Goal: Task Accomplishment & Management: Complete application form

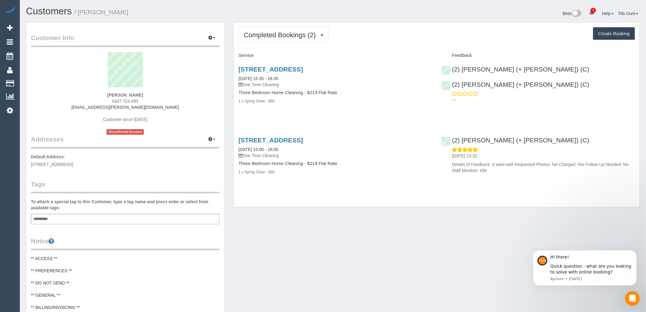
click at [606, 34] on button "Create Booking" at bounding box center [614, 33] width 42 height 13
select select "VIC"
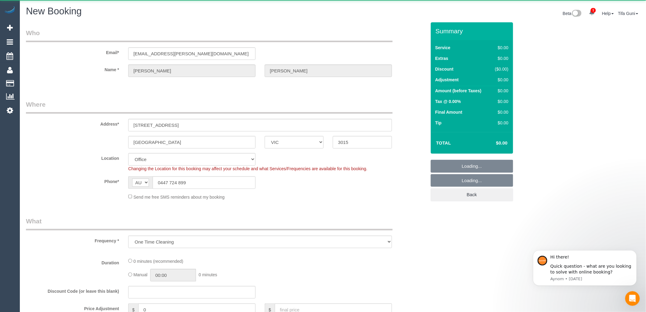
select select "object:6620"
select select "string:stripe-pm_1RSub92GScqysDRV2qAD1XTt"
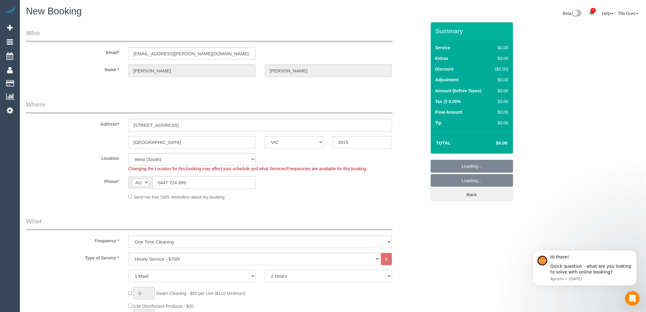
select select "65"
select select "object:8007"
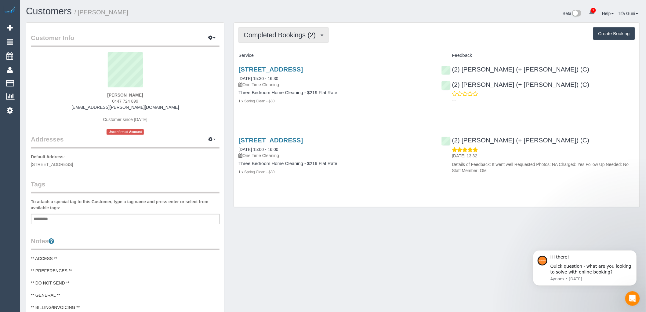
click at [297, 35] on span "Completed Bookings (2)" at bounding box center [280, 35] width 75 height 8
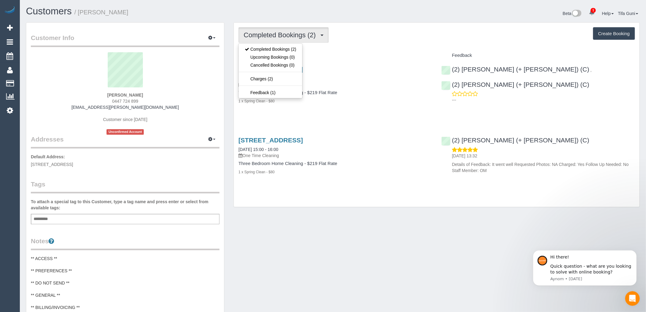
click at [359, 42] on div "Completed Bookings (2) Completed Bookings (2) Upcoming Bookings (0) Cancelled B…" at bounding box center [436, 35] width 396 height 16
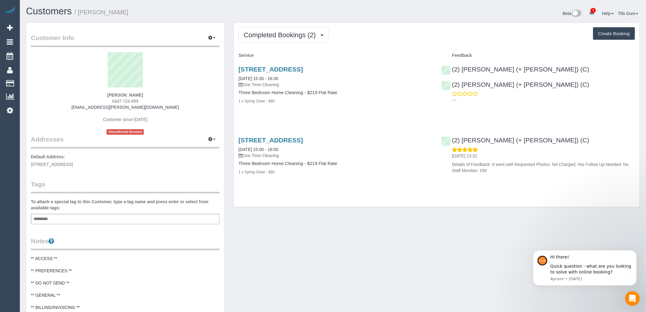
click at [612, 36] on button "Create Booking" at bounding box center [614, 33] width 42 height 13
select select "VIC"
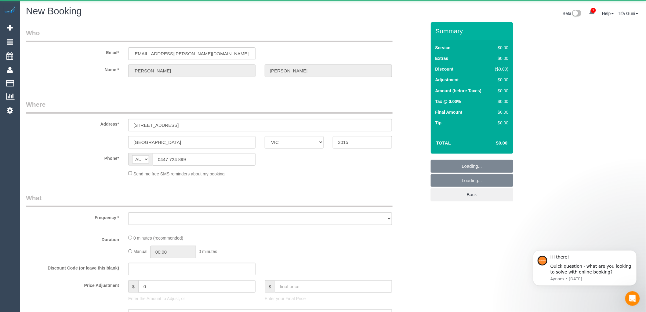
select select "object:8562"
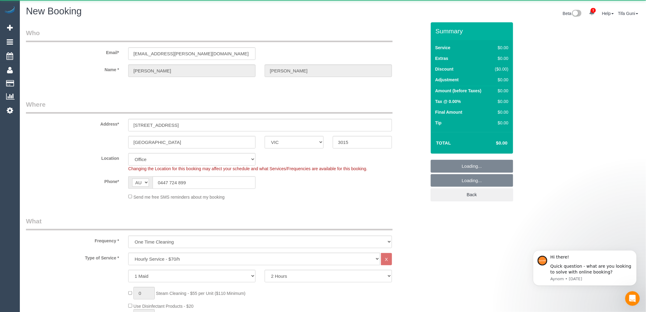
select select "string:stripe-pm_1RSub92GScqysDRV2qAD1XTt"
select select "object:9969"
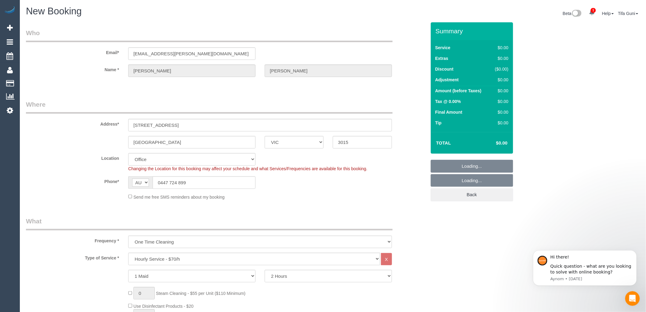
select select "65"
select select "object:9974"
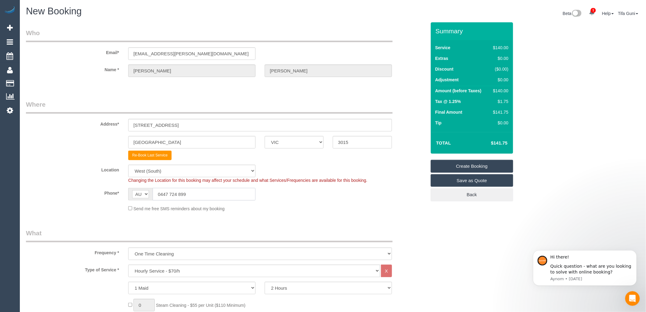
drag, startPoint x: 193, startPoint y: 196, endPoint x: 154, endPoint y: 196, distance: 39.1
click at [154, 196] on input "0447 724 899" at bounding box center [204, 194] width 103 height 13
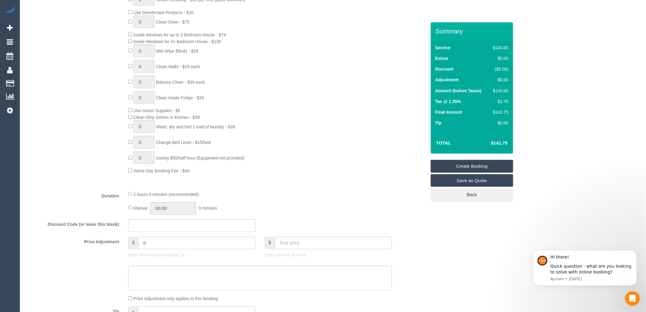
scroll to position [474, 0]
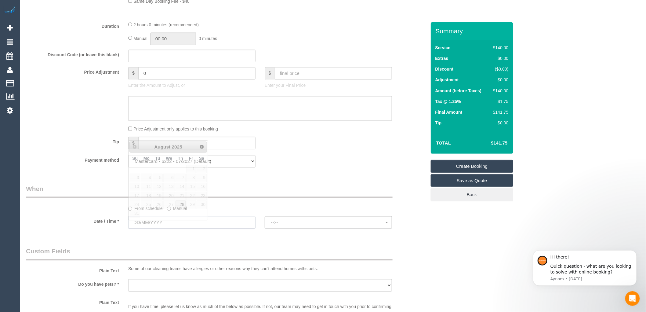
click at [161, 227] on input "text" at bounding box center [191, 222] width 127 height 13
click at [180, 204] on link "28" at bounding box center [180, 204] width 10 height 8
type input "[DATE]"
select select "spot27"
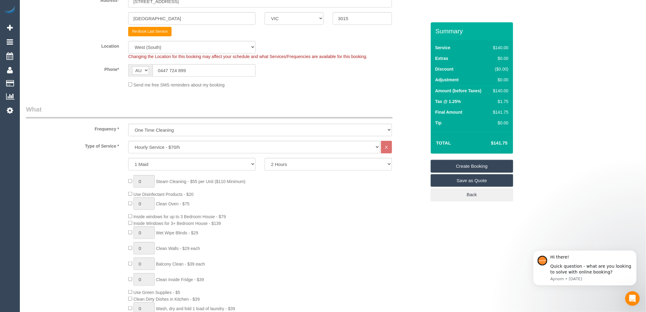
scroll to position [135, 0]
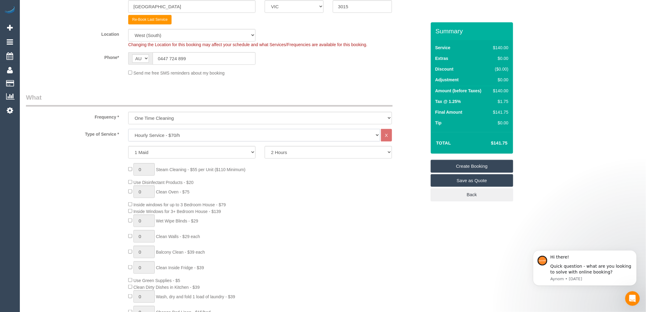
click at [149, 136] on select "Hourly Service - $70/h Hourly Service - $65/h Hourly Service - $60/h Hourly Ser…" at bounding box center [254, 135] width 252 height 13
select select "212"
click at [128, 129] on select "Hourly Service - $70/h Hourly Service - $65/h Hourly Service - $60/h Hourly Ser…" at bounding box center [254, 135] width 252 height 13
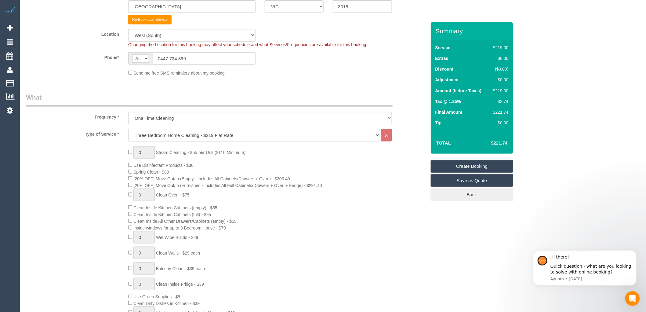
select select "spot40"
click at [178, 119] on select "One Time Cleaning Weekly - 10% Off - 10.00% (0% for the First Booking) Fortnigh…" at bounding box center [260, 118] width 264 height 13
select select "object:9976"
click at [128, 112] on select "One Time Cleaning Weekly - 10% Off - 10.00% (0% for the First Booking) Fortnigh…" at bounding box center [260, 118] width 264 height 13
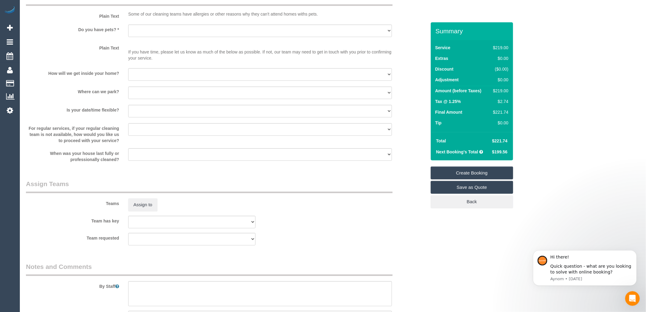
scroll to position [746, 0]
click at [176, 37] on select "Yes - Cats Yes - Dogs No pets Yes - Dogs and Cats Yes - Other" at bounding box center [260, 30] width 264 height 13
select select "number:29"
click at [128, 31] on select "Yes - Cats Yes - Dogs No pets Yes - Dogs and Cats Yes - Other" at bounding box center [260, 30] width 264 height 13
click at [162, 80] on select "I will be home Key will be left (please provide details below) Lock box/Access …" at bounding box center [260, 74] width 264 height 13
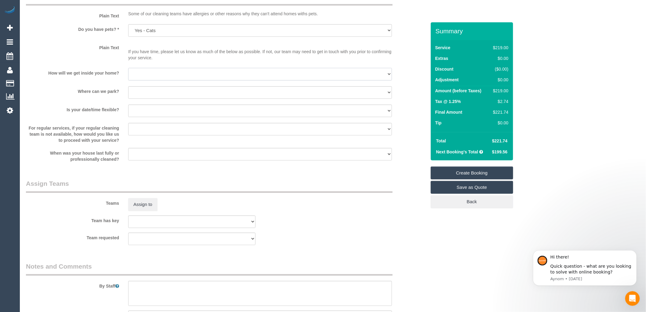
select select "number:14"
click at [128, 74] on select "I will be home Key will be left (please provide details below) Lock box/Access …" at bounding box center [260, 74] width 264 height 13
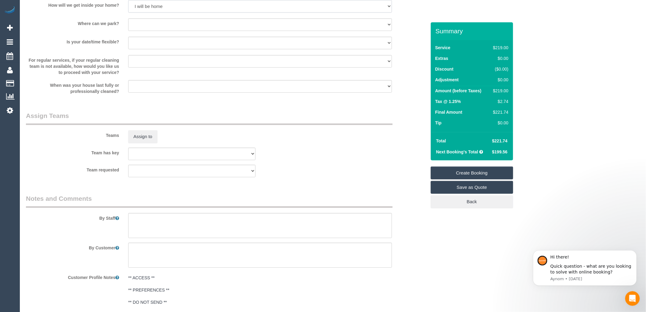
scroll to position [879, 0]
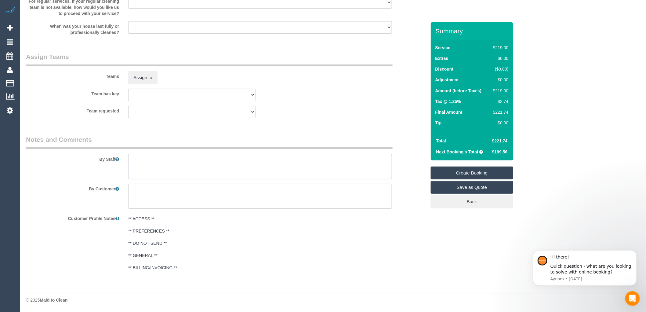
click at [150, 164] on textarea at bounding box center [260, 166] width 264 height 25
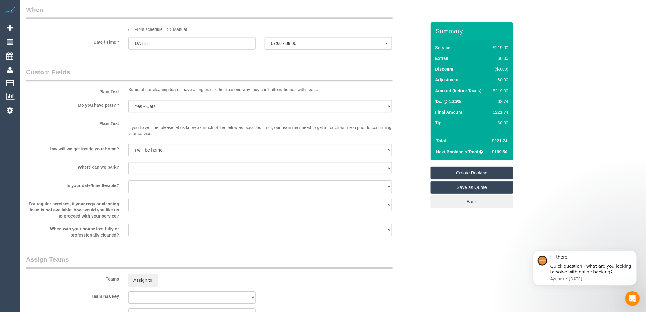
scroll to position [709, 0]
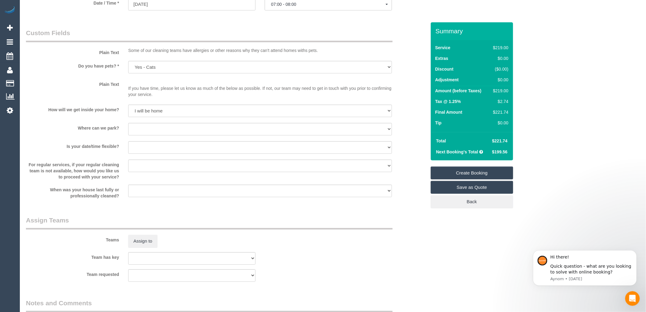
type textarea "prefers same cleaners"
click at [146, 135] on select "I will provide parking on-site Free street parking Paid street parking (cost wi…" at bounding box center [260, 129] width 264 height 13
select select "number:19"
click at [128, 129] on select "I will provide parking on-site Free street parking Paid street parking (cost wi…" at bounding box center [260, 129] width 264 height 13
click at [150, 153] on select "Yes - date and time Yes - date but not time Yes - time but not date No - No fle…" at bounding box center [260, 147] width 264 height 13
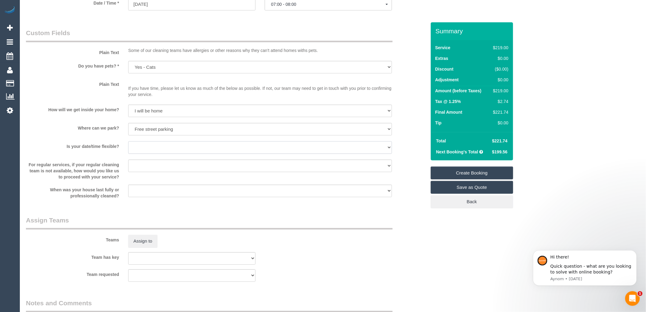
select select "number:36"
click at [128, 147] on select "Yes - date and time Yes - date but not time Yes - time but not date No - No fle…" at bounding box center [260, 147] width 264 height 13
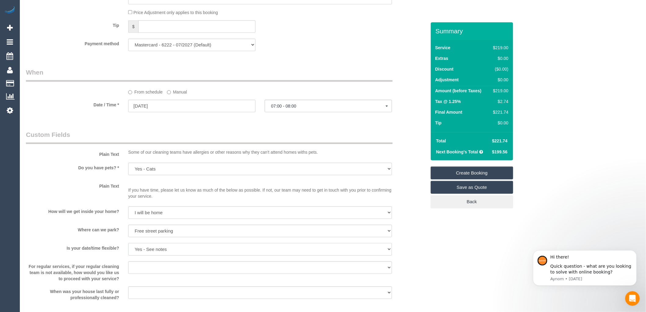
scroll to position [574, 0]
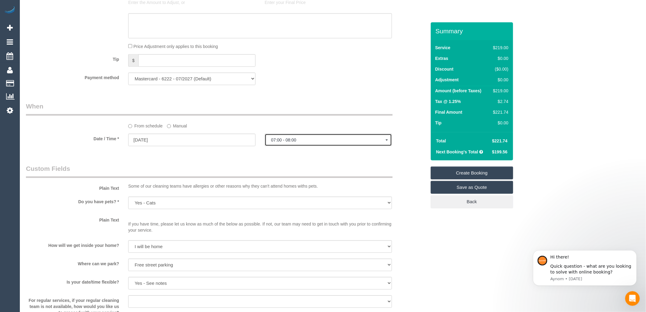
click at [294, 142] on span "07:00 - 08:00" at bounding box center [328, 139] width 114 height 5
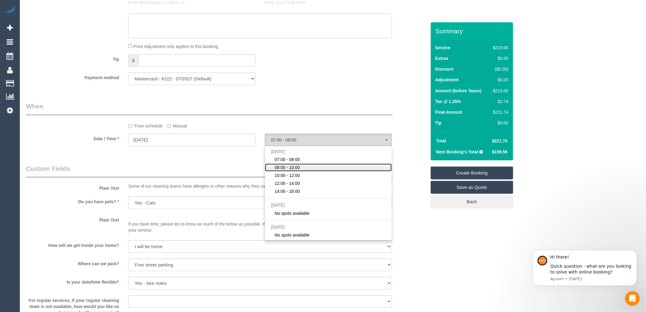
click at [300, 171] on link "08:00 - 10:00" at bounding box center [328, 167] width 127 height 8
select select "spot41"
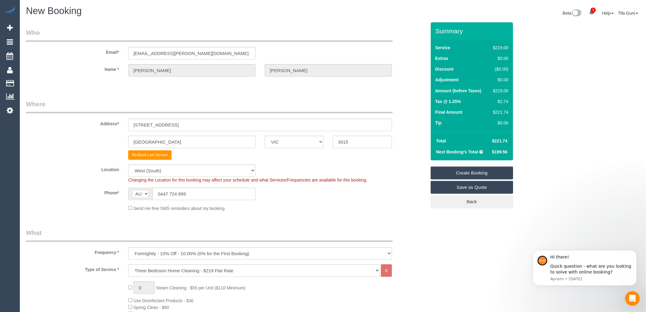
scroll to position [0, 0]
drag, startPoint x: 195, startPoint y: 52, endPoint x: 127, endPoint y: 49, distance: 68.7
click at [127, 49] on div "hugo.katsma@gmail.com" at bounding box center [192, 53] width 136 height 13
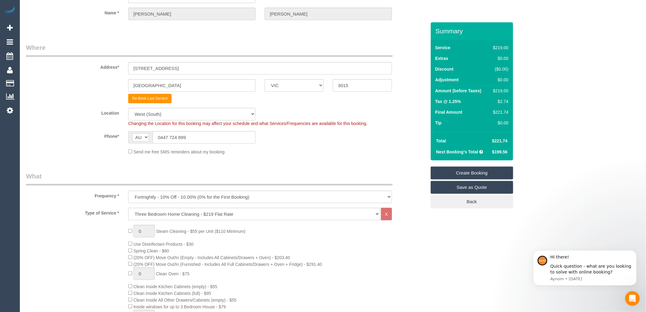
scroll to position [68, 0]
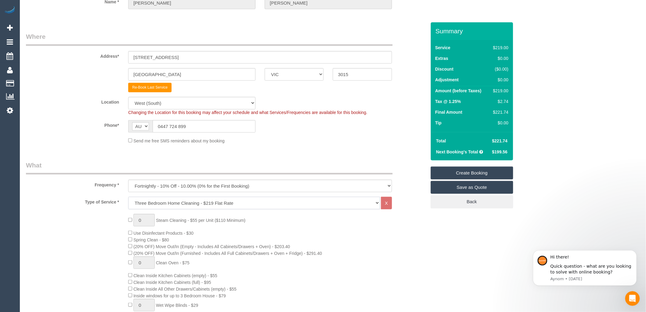
click at [150, 204] on select "Hourly Service - $70/h Hourly Service - $65/h Hourly Service - $60/h Hourly Ser…" at bounding box center [254, 203] width 252 height 13
click at [128, 197] on select "Hourly Service - $70/h Hourly Service - $65/h Hourly Service - $60/h Hourly Ser…" at bounding box center [254, 203] width 252 height 13
click at [162, 184] on select "One Time Cleaning Weekly - 10% Off - 10.00% (0% for the First Booking) Fortnigh…" at bounding box center [260, 185] width 264 height 13
click at [128, 180] on select "One Time Cleaning Weekly - 10% Off - 10.00% (0% for the First Booking) Fortnigh…" at bounding box center [260, 185] width 264 height 13
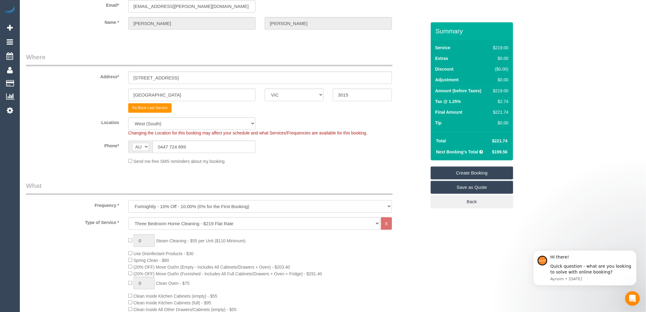
scroll to position [0, 0]
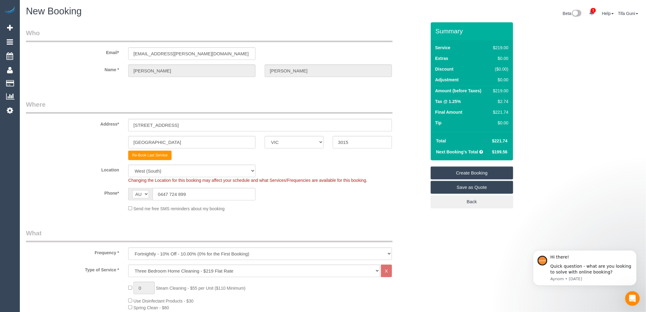
click at [474, 171] on link "Create Booking" at bounding box center [472, 172] width 82 height 13
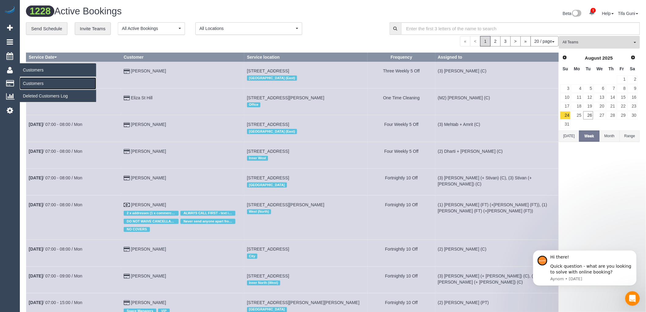
click at [33, 83] on link "Customers" at bounding box center [58, 83] width 76 height 12
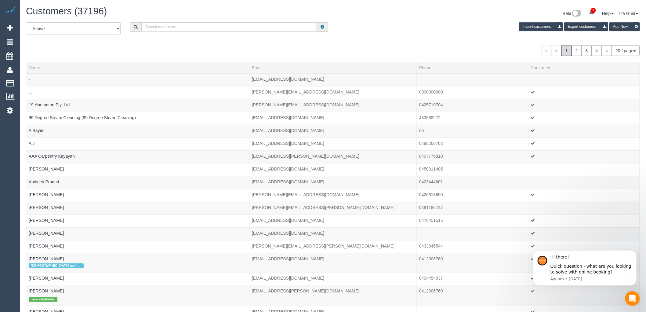
click at [178, 26] on input "text" at bounding box center [228, 26] width 175 height 9
paste input "hugo.katsma@gmail.com"
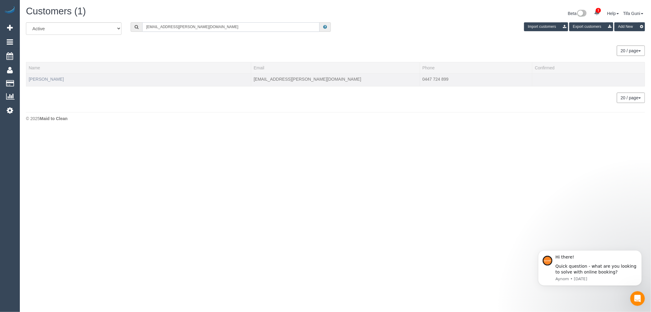
type input "hugo.katsma@gmail.com"
click at [37, 80] on link "Hugo Katsma" at bounding box center [46, 79] width 35 height 5
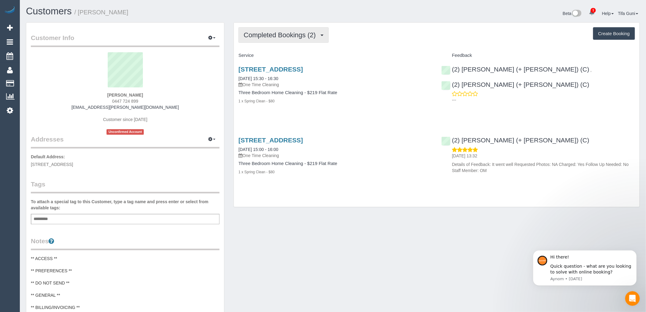
click at [310, 37] on span "Completed Bookings (2)" at bounding box center [280, 35] width 75 height 8
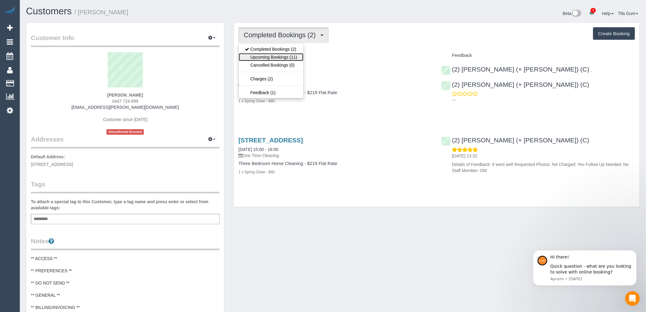
click at [281, 58] on link "Upcoming Bookings (11)" at bounding box center [271, 57] width 64 height 8
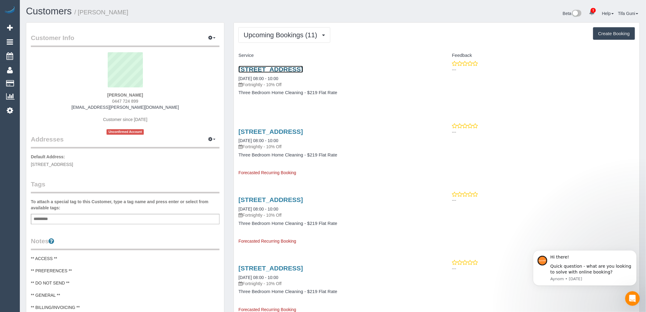
click at [289, 70] on link "26 Severn St, Newport, VIC 3015" at bounding box center [270, 69] width 64 height 7
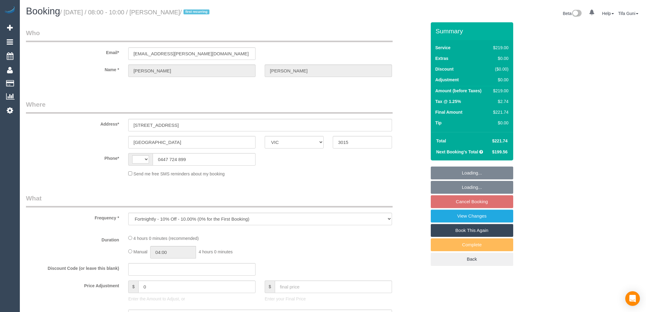
select select "VIC"
select select "string:stripe-pm_1RSub92GScqysDRV2qAD1XTt"
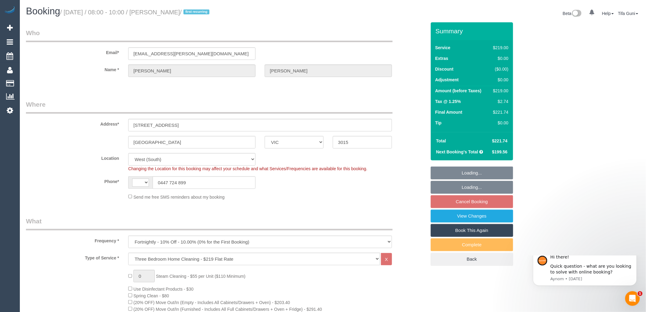
select select "string:AU"
select select "number:29"
select select "number:14"
select select "number:19"
select select "number:36"
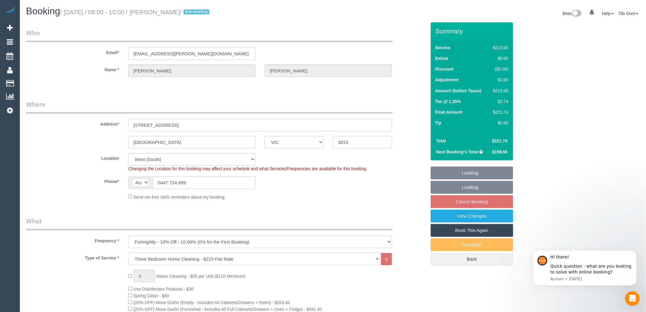
select select "object:778"
select select "spot1"
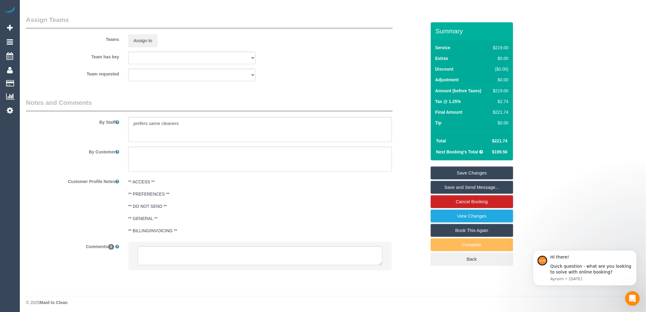
scroll to position [907, 0]
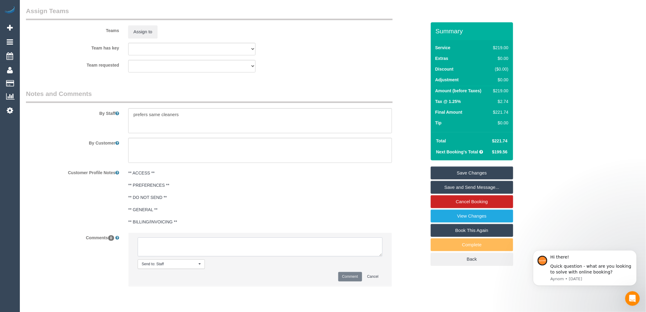
click at [154, 254] on textarea at bounding box center [260, 246] width 245 height 19
type textarea "-"
paste textarea "Flexibility dates: Flexibility times: Notes: Contact via:"
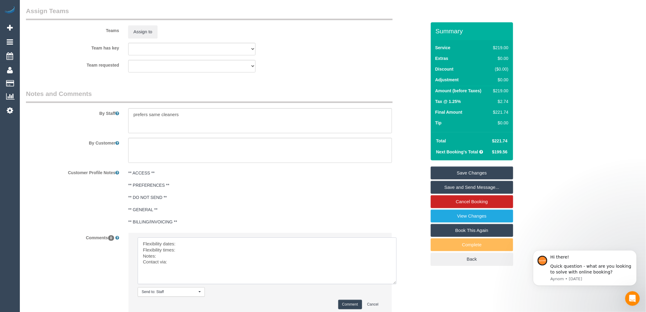
scroll to position [0, 0]
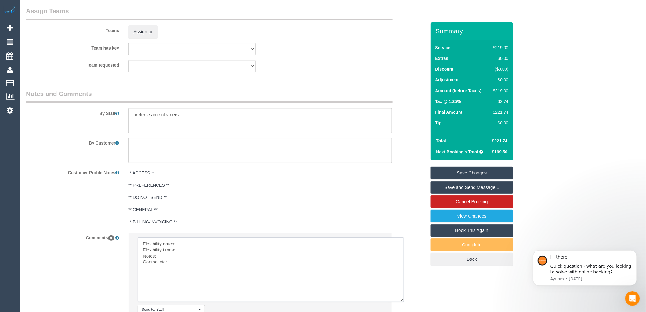
drag, startPoint x: 380, startPoint y: 261, endPoint x: 401, endPoint y: 307, distance: 50.4
click at [401, 301] on textarea at bounding box center [271, 269] width 266 height 64
click at [192, 250] on textarea at bounding box center [271, 269] width 266 height 64
click at [181, 255] on textarea at bounding box center [271, 269] width 266 height 64
click at [165, 262] on textarea at bounding box center [271, 269] width 266 height 64
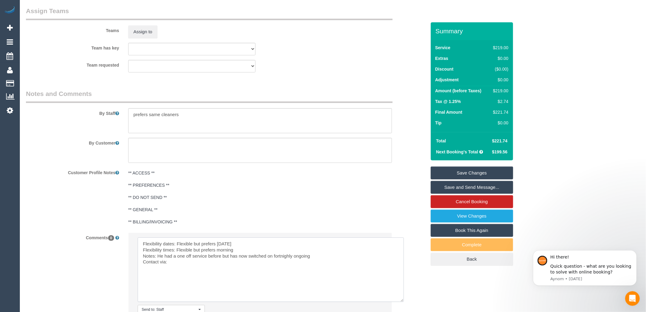
drag, startPoint x: 283, startPoint y: 265, endPoint x: 280, endPoint y: 261, distance: 5.0
click at [280, 261] on textarea at bounding box center [271, 269] width 266 height 64
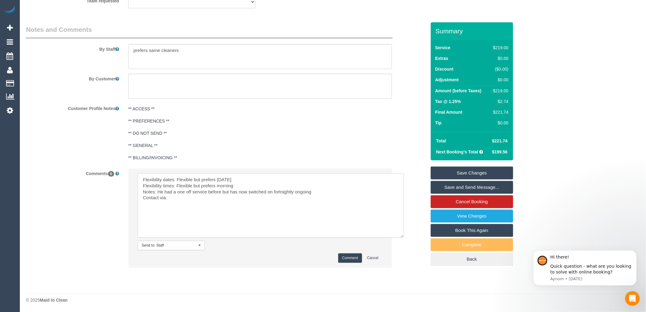
scroll to position [974, 0]
click at [185, 199] on textarea at bounding box center [271, 205] width 266 height 64
click at [167, 198] on textarea at bounding box center [271, 205] width 266 height 64
type textarea "Flexibility dates: Flexible but prefers [DATE] Flexibility times: Flexible but …"
click at [343, 261] on button "Comment" at bounding box center [350, 257] width 24 height 9
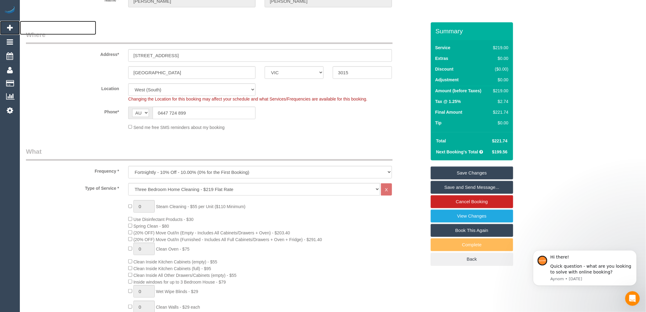
scroll to position [0, 0]
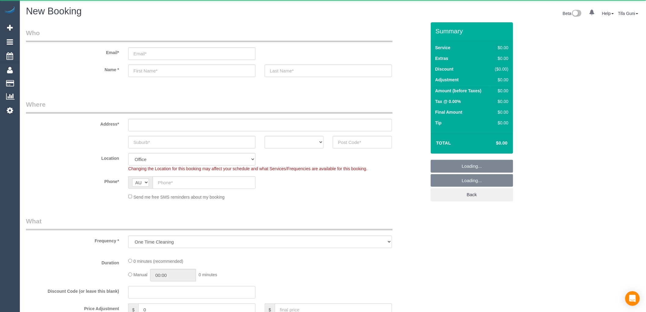
select select "object:649"
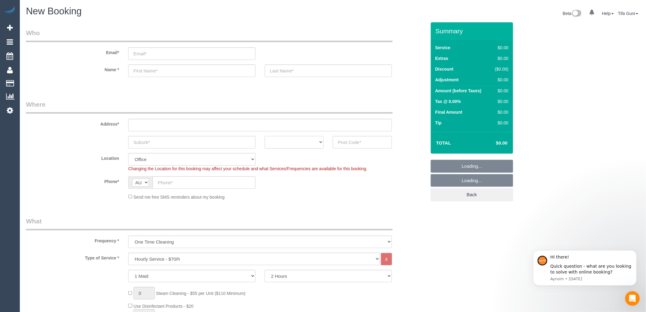
click at [282, 140] on select "ACT NSW NT QLD SA TAS VIC WA" at bounding box center [294, 142] width 59 height 13
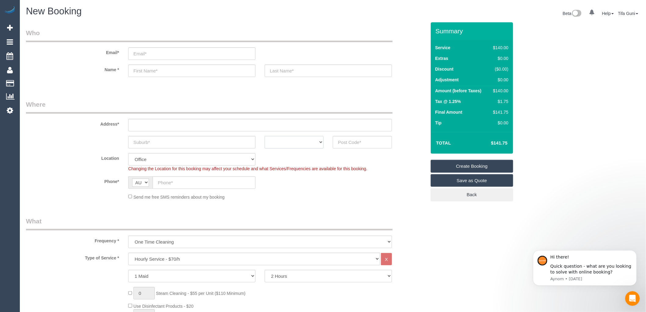
select select "VIC"
click at [265, 136] on select "ACT NSW NT QLD SA TAS VIC WA" at bounding box center [294, 142] width 59 height 13
click at [192, 139] on input "text" at bounding box center [191, 142] width 127 height 13
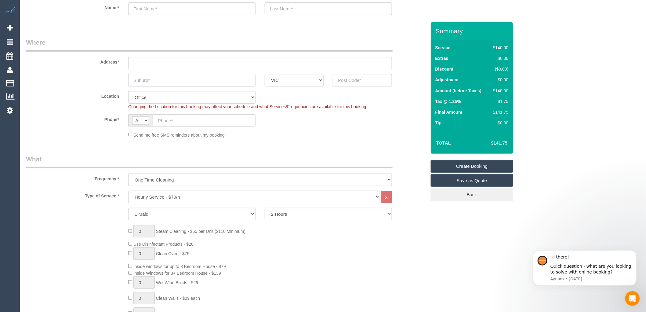
scroll to position [68, 0]
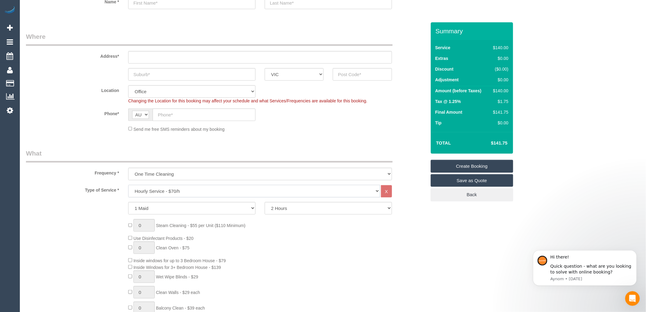
click at [167, 191] on select "Hourly Service - $70/h Hourly Service - $65/h Hourly Service - $60/h Hourly Ser…" at bounding box center [254, 191] width 252 height 13
click at [245, 236] on div "0 Steam Cleaning - $55 per Unit ($110 Minimum) Use Disinfectant Products - $20 …" at bounding box center [277, 309] width 307 height 180
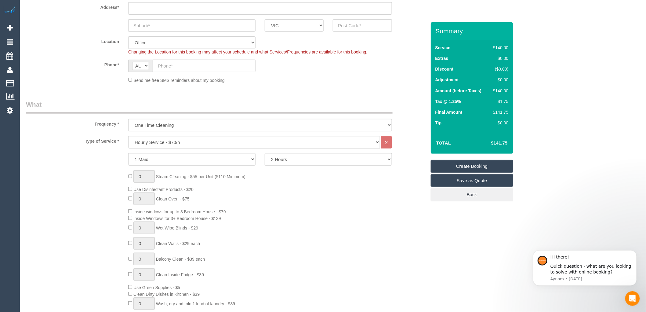
scroll to position [135, 0]
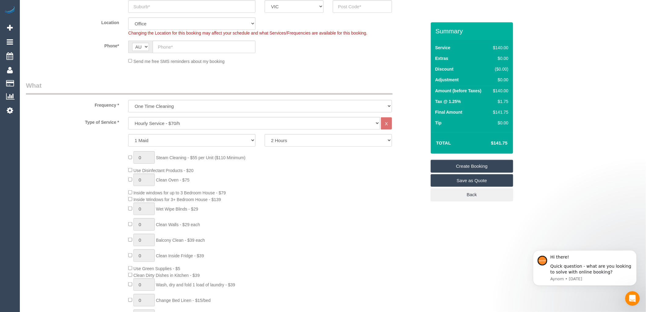
click at [243, 175] on div "0 Steam Cleaning - $55 per Unit ($110 Minimum) Use Disinfectant Products - $20 …" at bounding box center [277, 241] width 307 height 180
type input "1"
click at [142, 160] on input "1" at bounding box center [143, 157] width 21 height 13
type input "1"
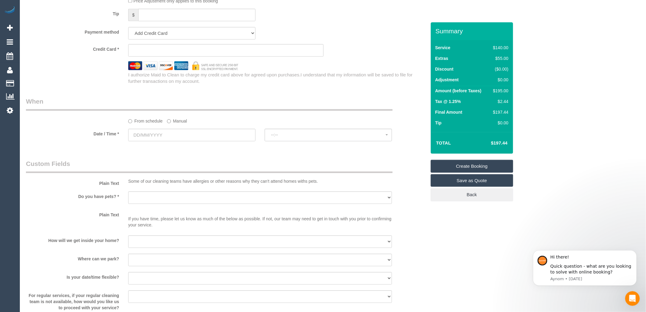
scroll to position [712, 0]
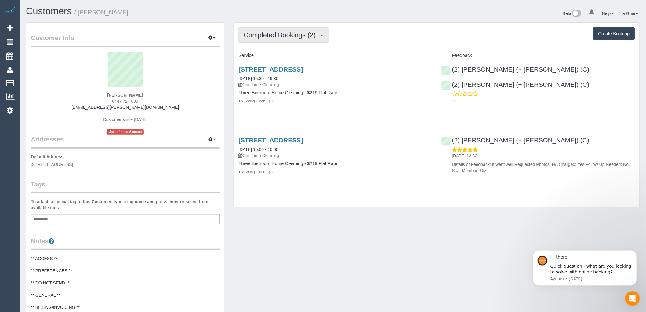
click at [306, 38] on span "Completed Bookings (2)" at bounding box center [280, 35] width 75 height 8
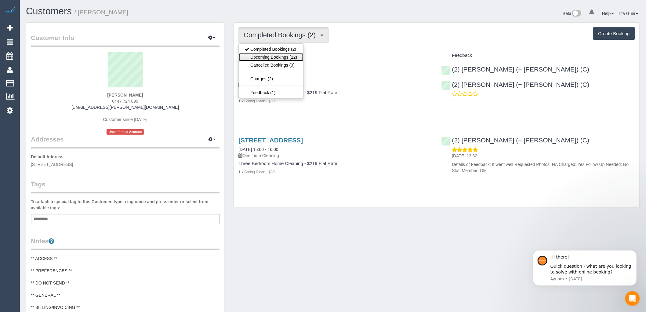
click at [269, 57] on link "Upcoming Bookings (12)" at bounding box center [271, 57] width 64 height 8
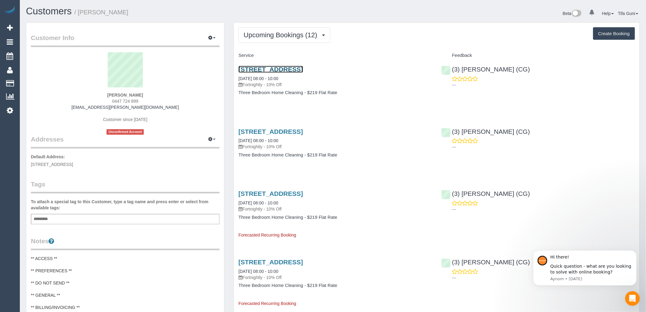
click at [272, 69] on link "[STREET_ADDRESS]" at bounding box center [270, 69] width 64 height 7
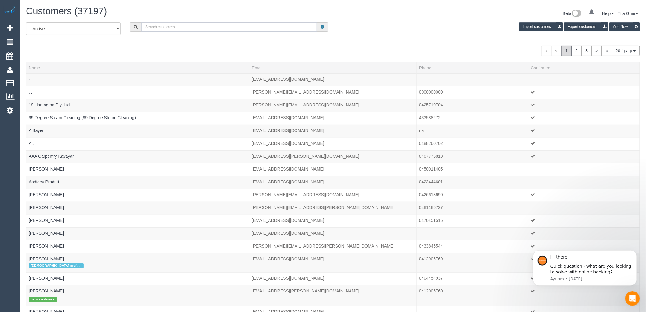
click at [191, 28] on input "text" at bounding box center [228, 26] width 175 height 9
paste input "jessica.deveny@ikon.edu.au"
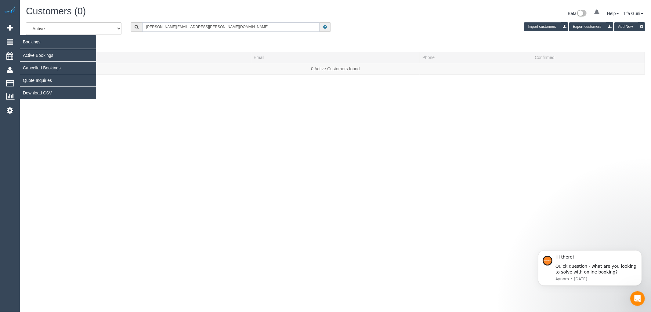
type input "jessica.deveny@ikon.edu.au"
click at [52, 82] on link "Quote Inquiries" at bounding box center [58, 80] width 76 height 12
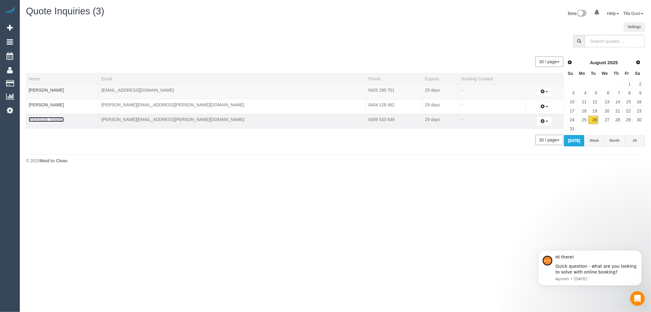
click at [48, 120] on link "Jessica Deveny" at bounding box center [46, 119] width 35 height 5
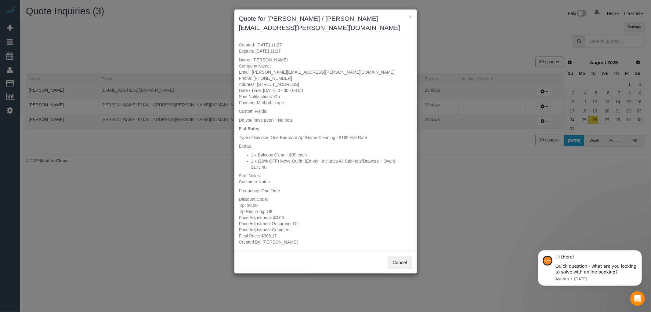
click at [400, 251] on div "Cancel" at bounding box center [325, 262] width 182 height 22
drag, startPoint x: 403, startPoint y: 255, endPoint x: 359, endPoint y: 273, distance: 47.9
click at [402, 256] on button "Cancel" at bounding box center [400, 262] width 25 height 13
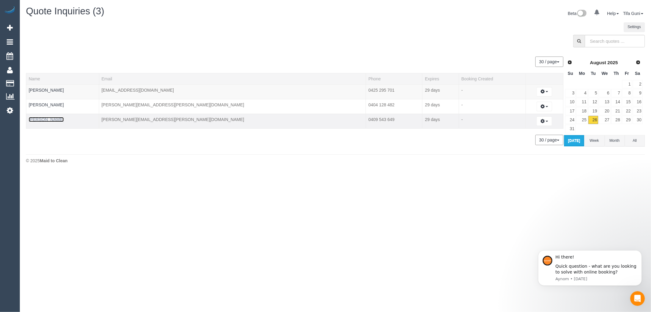
click at [43, 121] on link "Jessica Deveny" at bounding box center [46, 119] width 35 height 5
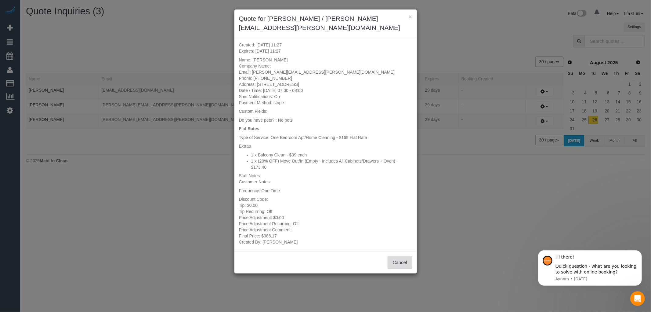
click at [396, 256] on button "Cancel" at bounding box center [400, 262] width 25 height 13
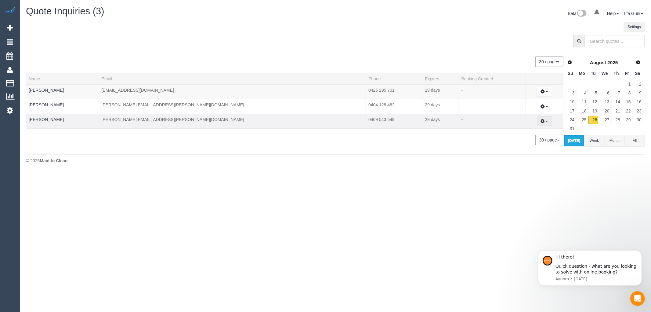
click at [546, 121] on span "button" at bounding box center [547, 121] width 2 height 1
click at [507, 132] on link "Create Booking" at bounding box center [523, 132] width 58 height 8
select select "VIC"
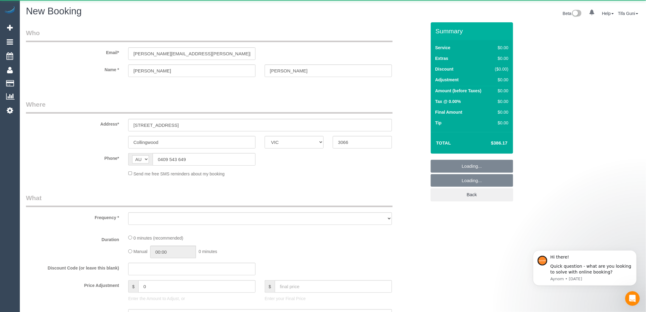
select select "string:AU"
select select "object:1894"
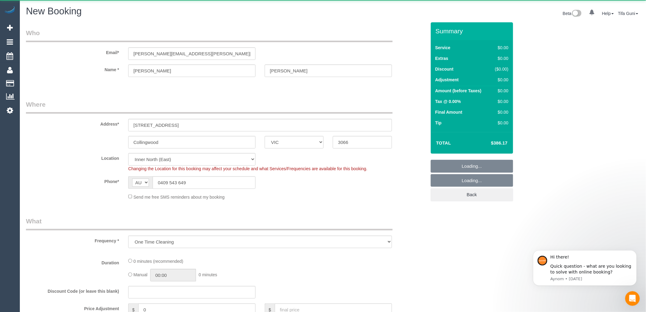
select select "number:28"
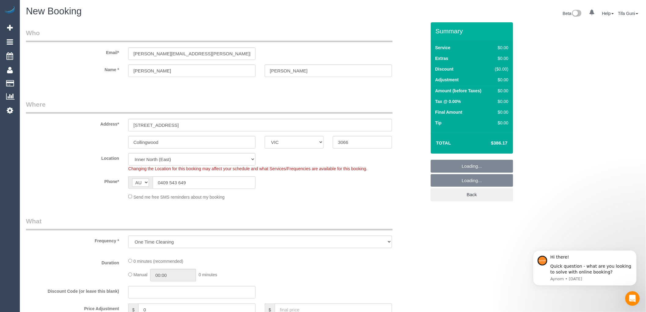
select select "object:2047"
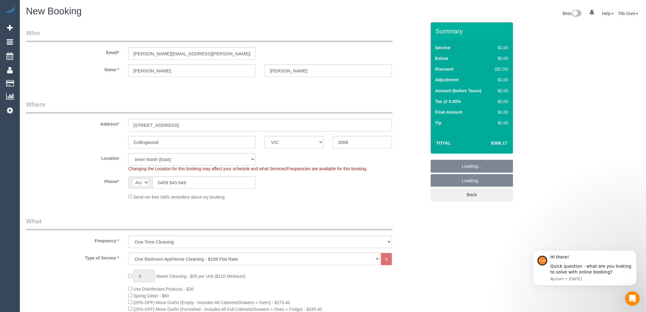
select select "spot1"
select select "object:2949"
select select "spot22"
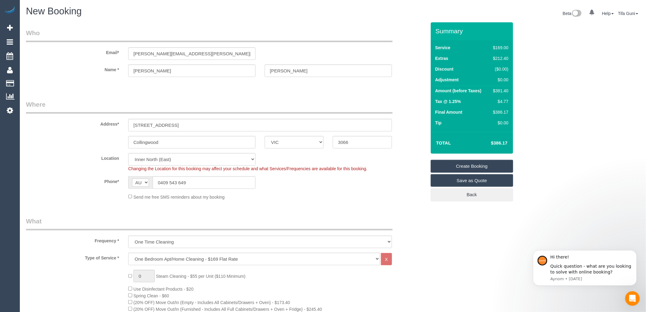
scroll to position [102, 0]
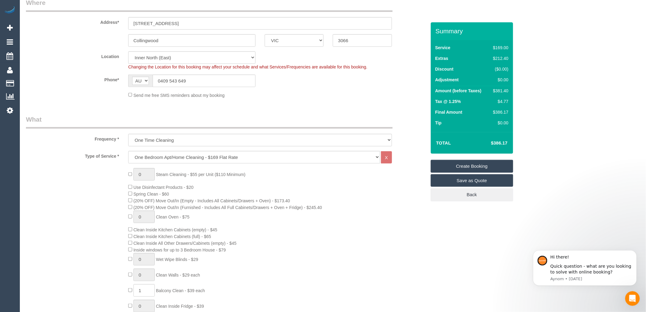
select select "spot43"
type input "1"
select select "spot64"
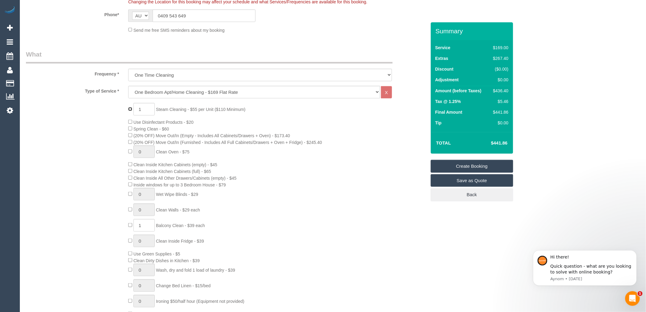
scroll to position [169, 0]
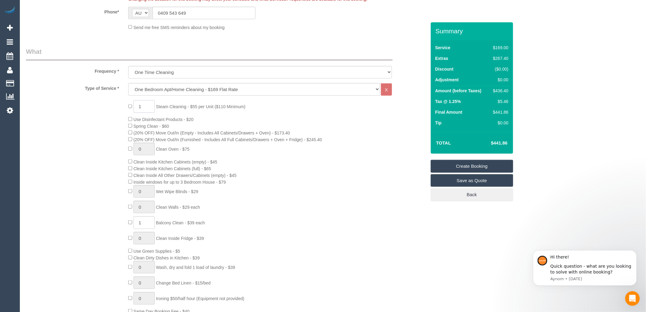
click at [145, 106] on input "1" at bounding box center [143, 106] width 21 height 13
type input "2"
click at [248, 117] on div "2 Steam Cleaning - $55 per Unit ($110 Minimum) Use Disinfectant Products - $20 …" at bounding box center [277, 207] width 307 height 214
select select "spot85"
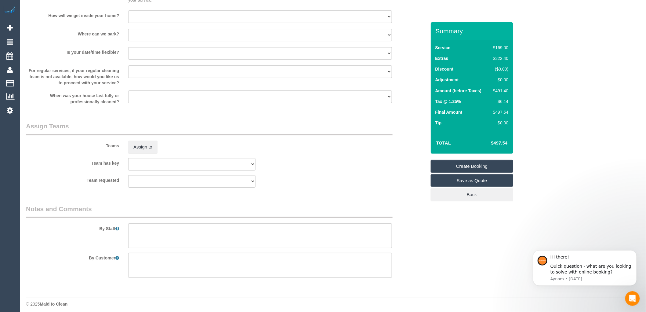
scroll to position [842, 0]
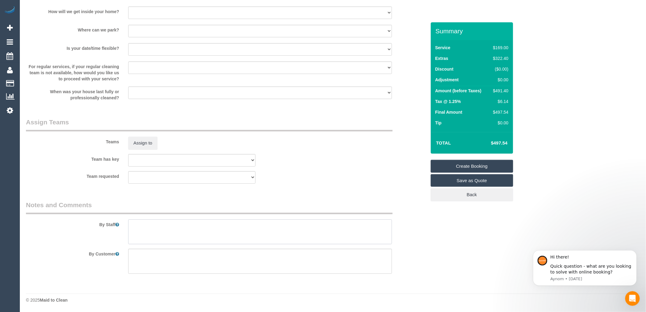
click at [136, 224] on textarea at bounding box center [260, 231] width 264 height 25
type textarea "Steam Cleaning of one bedroom"
click at [477, 182] on link "Save as Quote" at bounding box center [472, 180] width 82 height 13
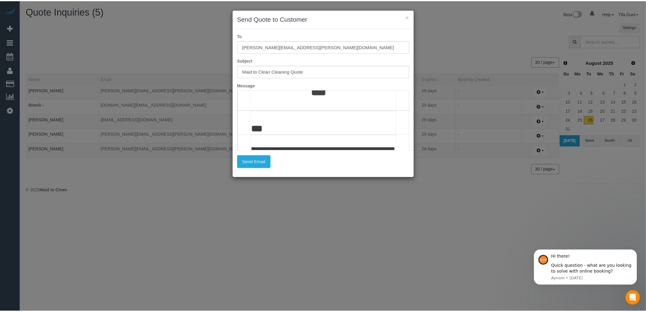
scroll to position [135, 0]
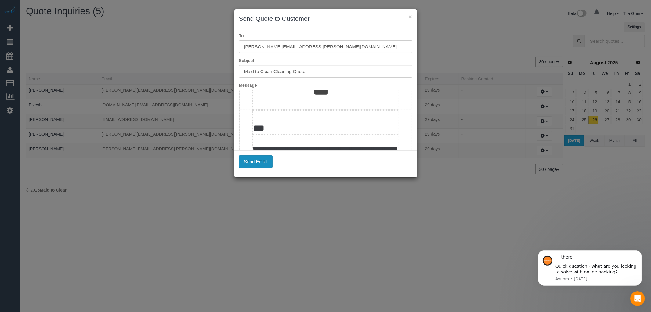
click at [260, 161] on button "Send Email" at bounding box center [256, 161] width 34 height 13
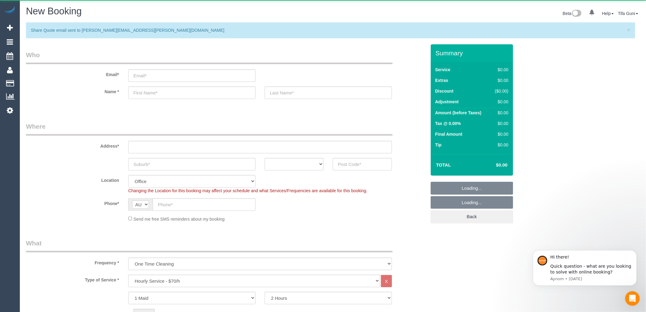
select select "object:6768"
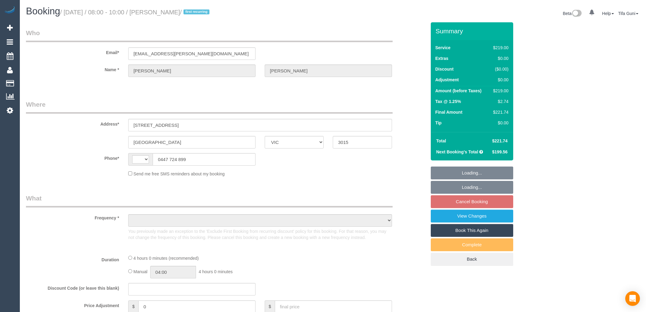
select select "VIC"
select select "string:stripe-pm_1RSub92GScqysDRV2qAD1XTt"
select select "number:29"
select select "number:14"
select select "number:19"
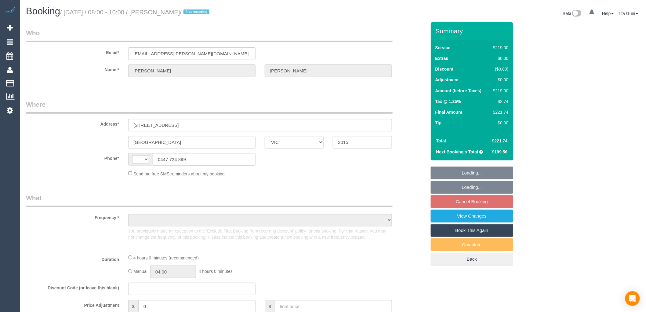
select select "number:36"
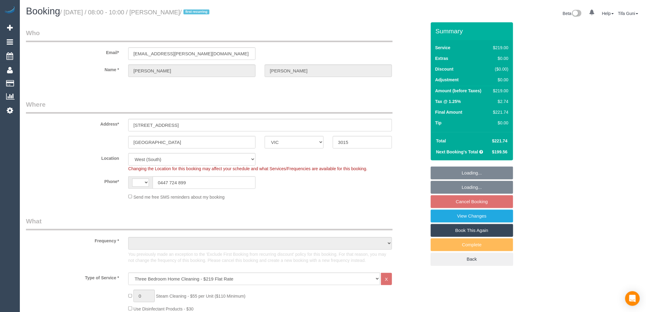
select select "string:AU"
select select "object:1273"
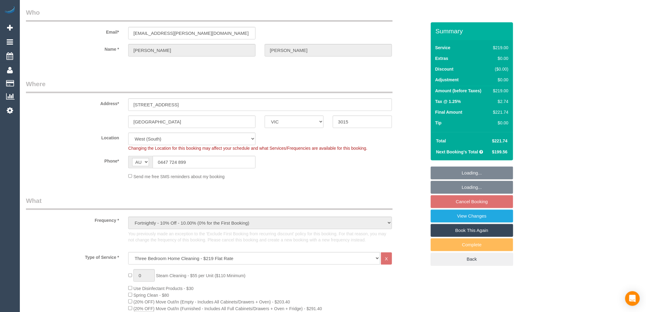
select select "spot1"
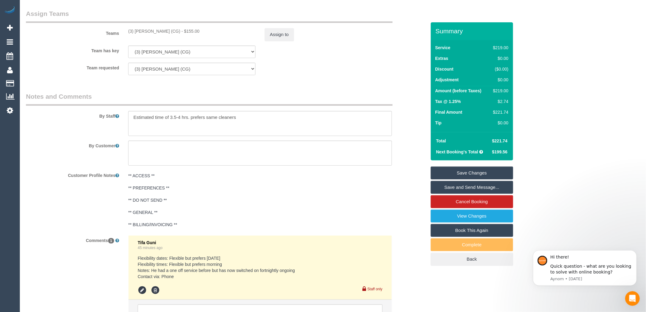
scroll to position [1001, 0]
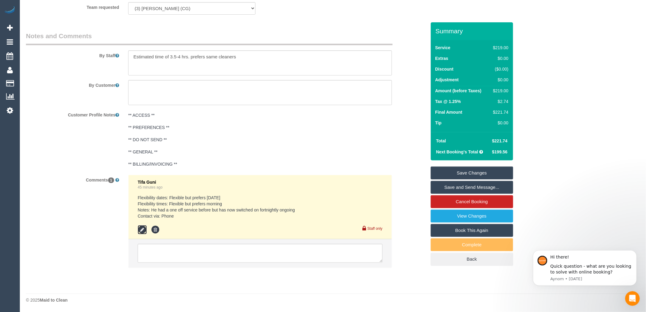
click at [140, 227] on icon at bounding box center [142, 229] width 9 height 9
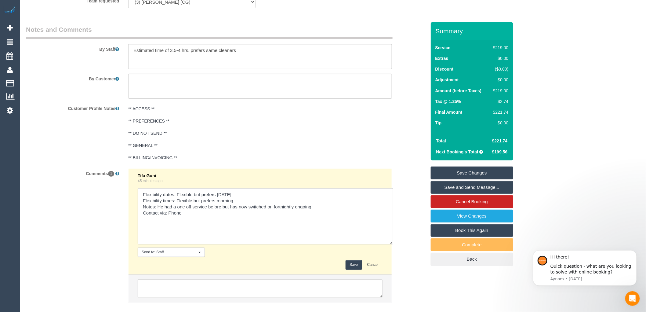
drag, startPoint x: 381, startPoint y: 210, endPoint x: 392, endPoint y: 247, distance: 39.2
click at [392, 244] on textarea at bounding box center [265, 216] width 255 height 56
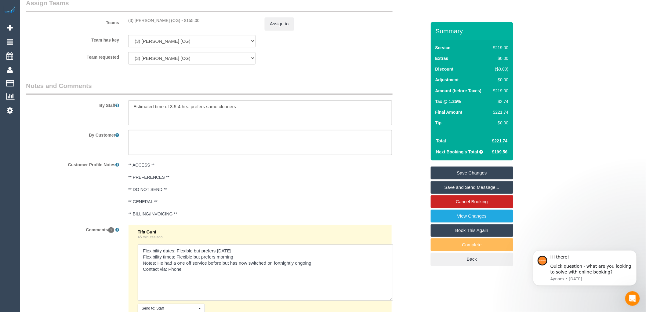
scroll to position [933, 0]
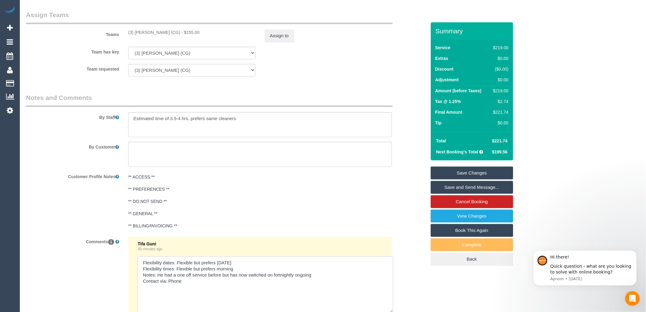
click at [313, 280] on textarea at bounding box center [265, 284] width 255 height 56
click at [252, 122] on textarea at bounding box center [260, 124] width 264 height 25
click at [316, 279] on textarea at bounding box center [265, 284] width 255 height 56
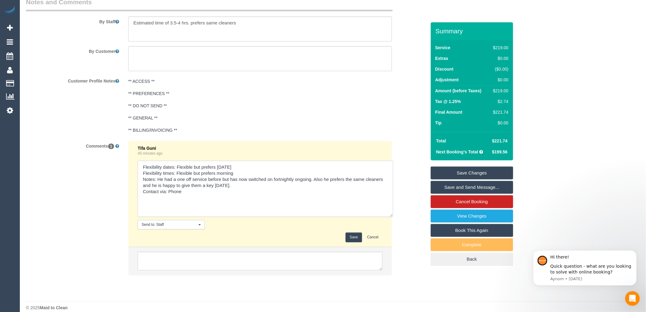
scroll to position [1035, 0]
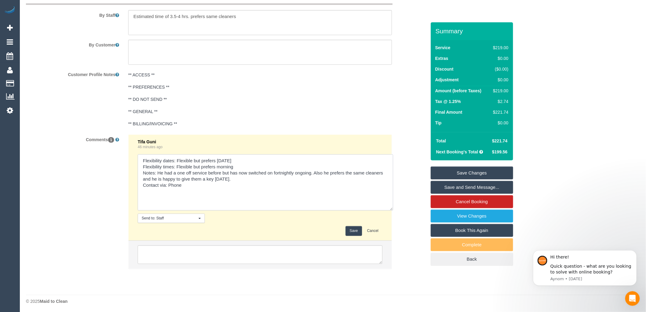
click at [273, 179] on textarea at bounding box center [265, 182] width 255 height 56
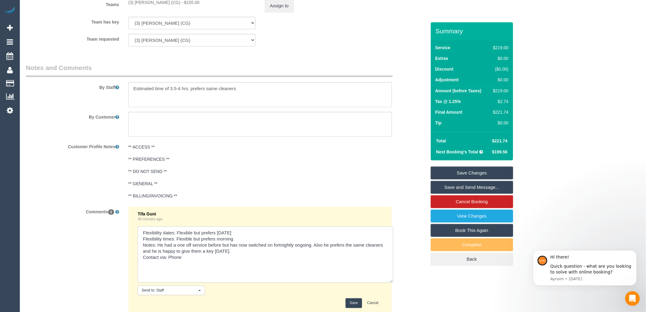
scroll to position [1043, 0]
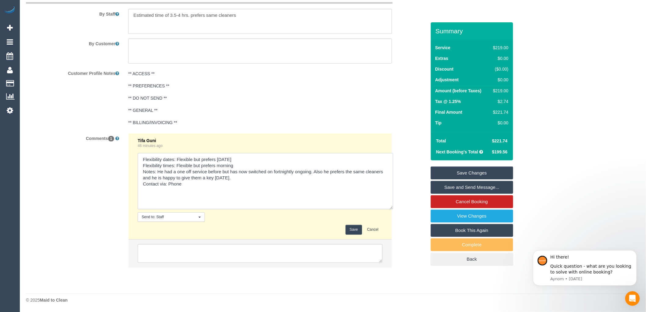
type textarea "Flexibility dates: Flexible but prefers [DATE] Flexibility times: Flexible but …"
click at [353, 228] on button "Save" at bounding box center [353, 229] width 16 height 9
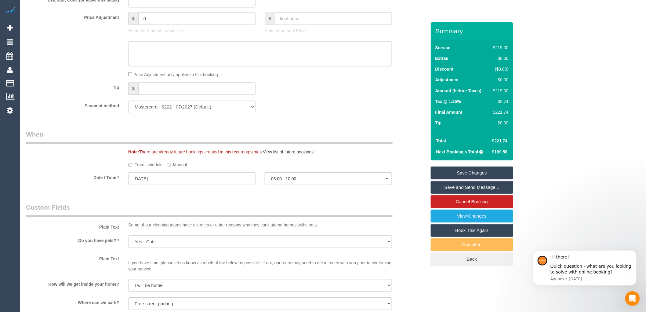
scroll to position [418, 0]
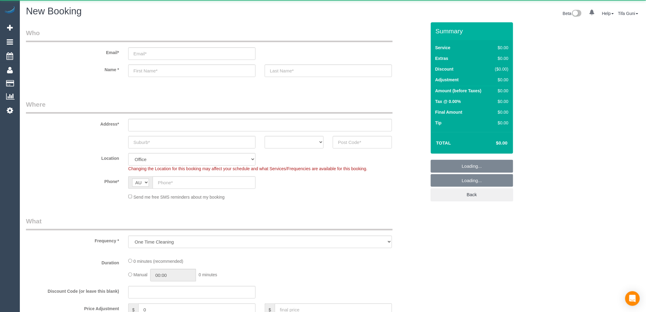
select select "object:813"
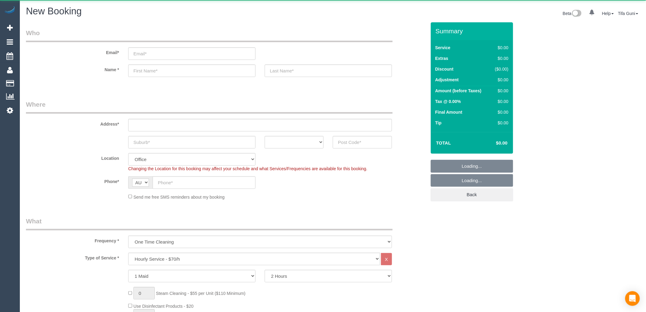
select select "object:813"
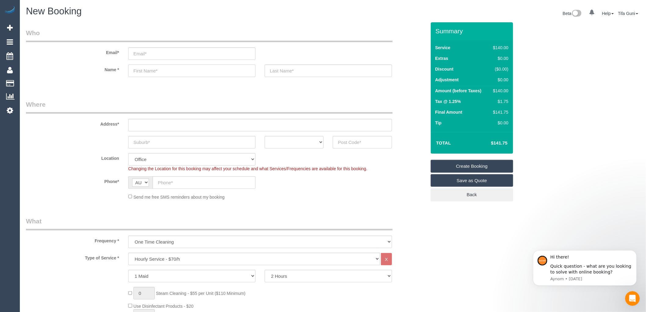
click at [146, 72] on input "text" at bounding box center [191, 70] width 127 height 13
type input "karman"
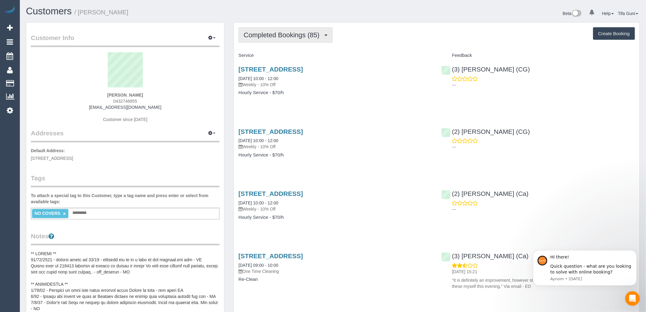
click at [317, 34] on span "Completed Bookings (85)" at bounding box center [282, 35] width 79 height 8
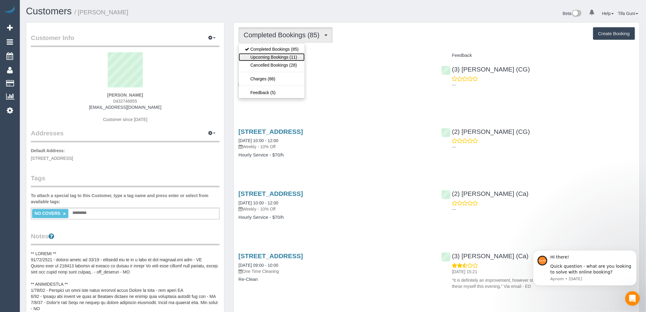
click at [275, 57] on link "Upcoming Bookings (11)" at bounding box center [272, 57] width 66 height 8
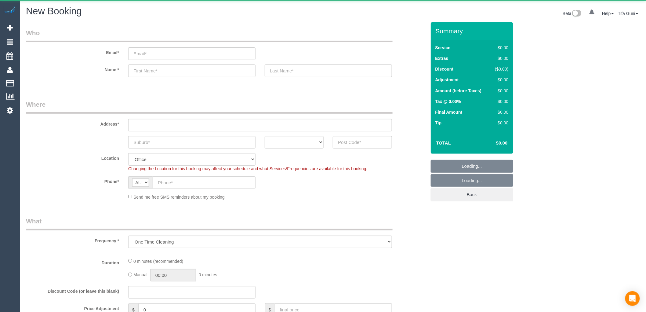
select select "object:649"
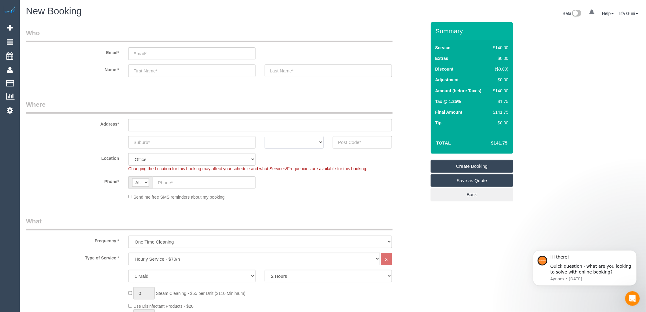
click at [298, 142] on select "ACT [GEOGRAPHIC_DATA] NT [GEOGRAPHIC_DATA] SA TAS [GEOGRAPHIC_DATA] [GEOGRAPHIC…" at bounding box center [294, 142] width 59 height 13
select select "VIC"
click at [265, 136] on select "ACT [GEOGRAPHIC_DATA] NT [GEOGRAPHIC_DATA] SA TAS [GEOGRAPHIC_DATA] [GEOGRAPHIC…" at bounding box center [294, 142] width 59 height 13
click at [156, 140] on input "text" at bounding box center [191, 142] width 127 height 13
click at [358, 143] on input "text" at bounding box center [362, 142] width 59 height 13
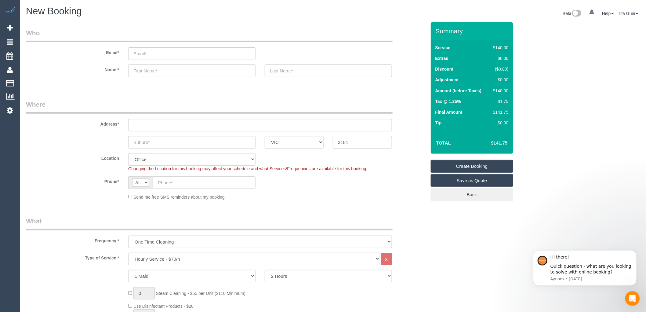
type input "3181"
click at [159, 146] on input "text" at bounding box center [191, 142] width 127 height 13
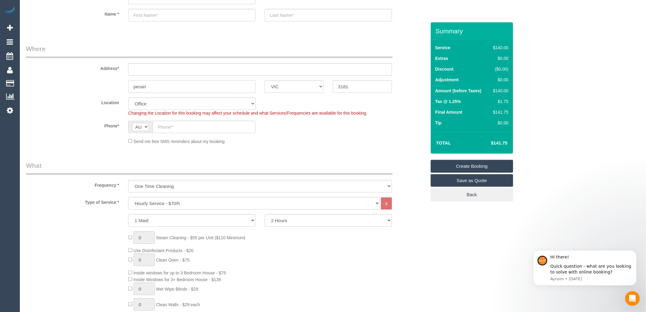
scroll to position [68, 0]
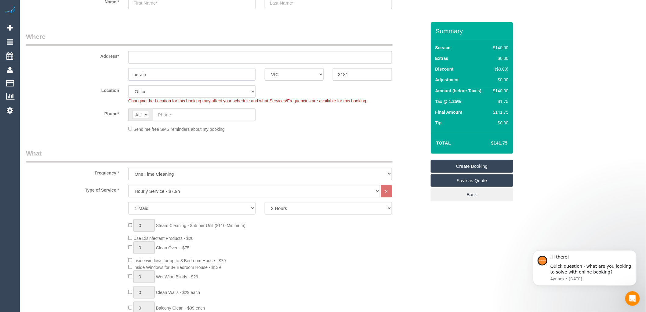
type input "perain"
click at [171, 191] on select "Hourly Service - $70/h Hourly Service - $65/h Hourly Service - $60/h Hourly Ser…" at bounding box center [254, 191] width 252 height 13
click at [291, 207] on select "2 Hours 2.5 Hours 3 Hours 3.5 Hours 4 Hours 4.5 Hours 5 Hours 5.5 Hours 6 Hours…" at bounding box center [328, 208] width 127 height 13
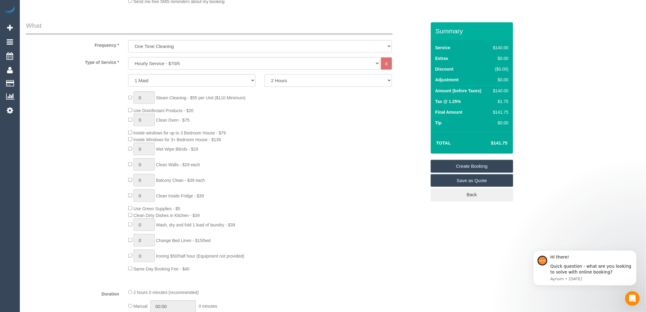
scroll to position [237, 0]
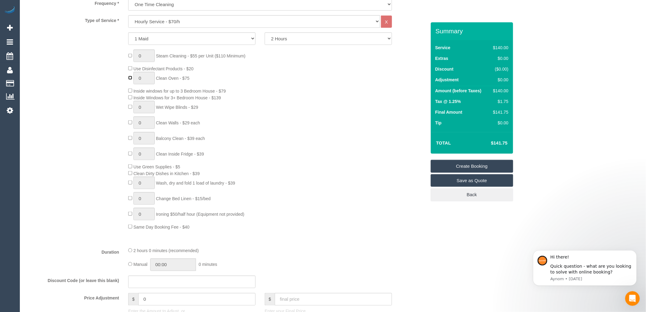
type input "1"
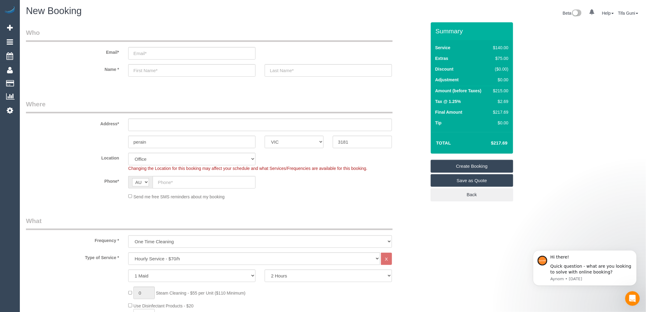
scroll to position [0, 0]
click at [158, 122] on input "text" at bounding box center [260, 125] width 264 height 13
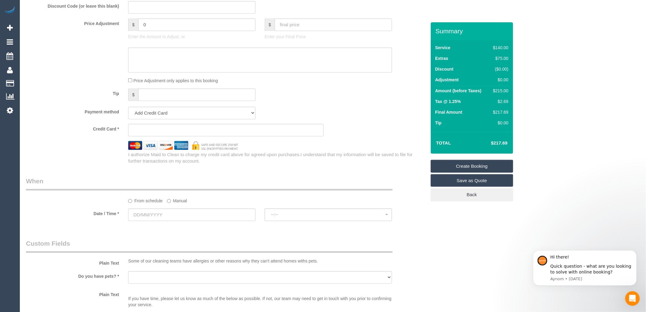
scroll to position [576, 0]
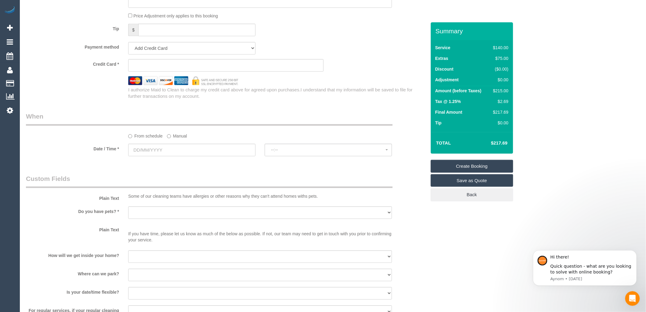
type input "-"
click at [161, 152] on input "text" at bounding box center [191, 149] width 127 height 13
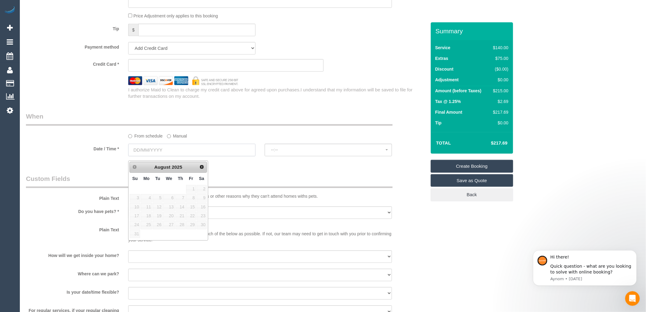
select select "55"
select select "object:2055"
click at [203, 165] on span "Next" at bounding box center [202, 166] width 5 height 5
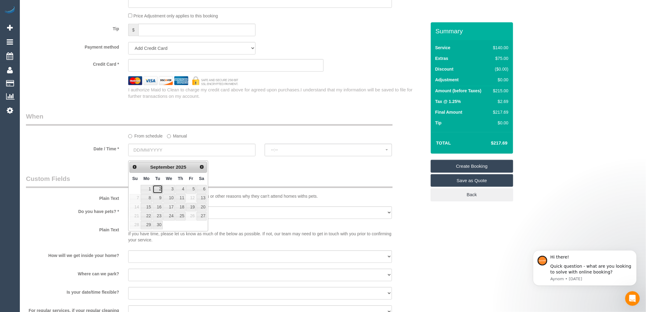
click at [158, 189] on link "2" at bounding box center [158, 189] width 10 height 8
type input "[DATE]"
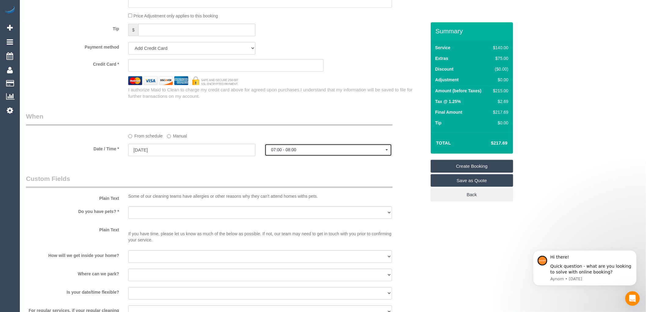
click at [283, 152] on span "07:00 - 08:00" at bounding box center [328, 149] width 114 height 5
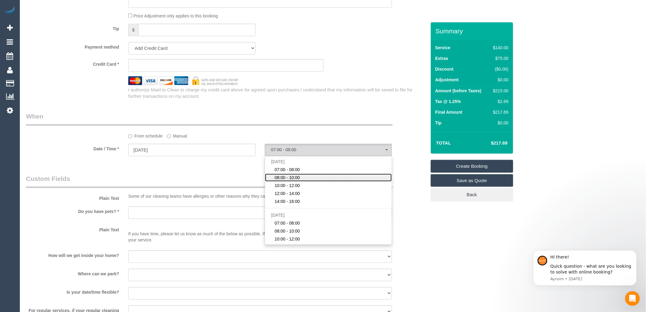
click at [285, 179] on span "08:00 - 10:00" at bounding box center [287, 177] width 25 height 6
select select "spot2"
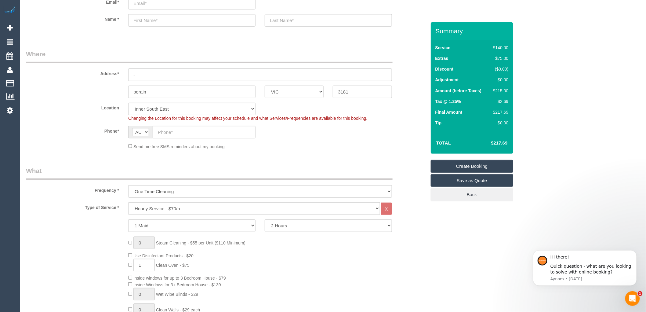
scroll to position [34, 0]
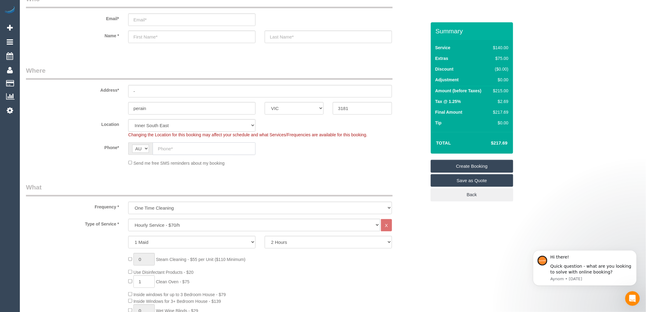
click at [169, 148] on input "text" at bounding box center [204, 148] width 103 height 13
paste input "text"
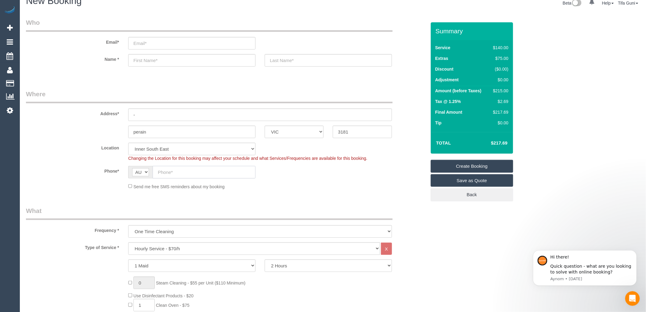
scroll to position [0, 0]
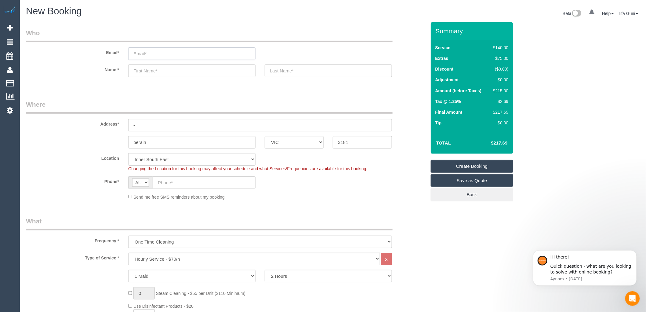
click at [148, 54] on input "email" at bounding box center [191, 53] width 127 height 13
click at [157, 56] on input "[DOMAIN_NAME]" at bounding box center [191, 53] width 127 height 13
click at [154, 53] on input "[DOMAIN_NAME]" at bounding box center [191, 53] width 127 height 13
click at [155, 53] on input "[DOMAIN_NAME]" at bounding box center [191, 53] width 127 height 13
type input "[EMAIL_ADDRESS][DOMAIN_NAME]"
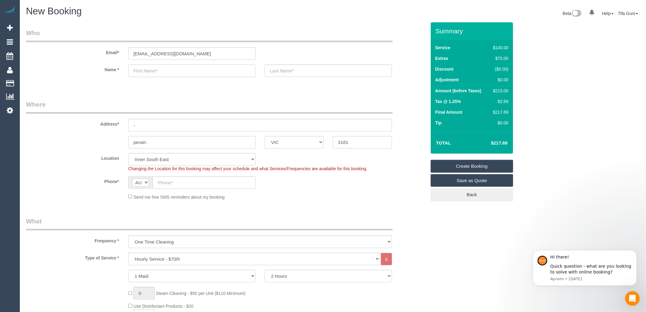
click at [157, 71] on input "text" at bounding box center [191, 70] width 127 height 13
type input "L"
select select "spot27"
type input "[PERSON_NAME]"
click at [282, 74] on input "text" at bounding box center [328, 70] width 127 height 13
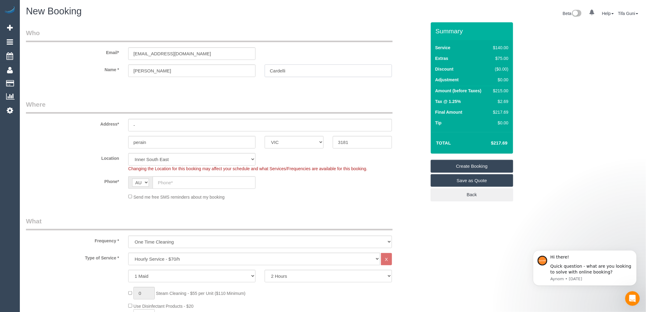
type input "Cardelli"
click at [162, 126] on input "-" at bounding box center [260, 125] width 264 height 13
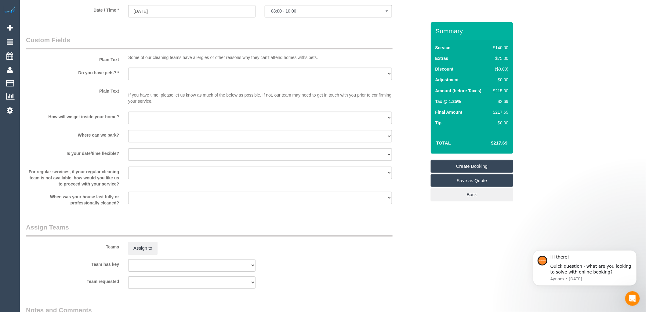
scroll to position [712, 0]
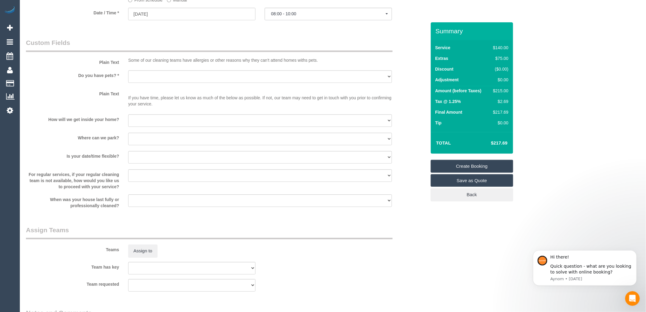
type input "9/18 gram view grow"
click at [163, 79] on select "Yes - Cats Yes - Dogs No pets Yes - Dogs and Cats Yes - Other" at bounding box center [260, 76] width 264 height 13
select select "number:29"
click at [128, 74] on select "Yes - Cats Yes - Dogs No pets Yes - Dogs and Cats Yes - Other" at bounding box center [260, 76] width 264 height 13
click at [164, 144] on select "I will provide parking on-site Free street parking Paid street parking (cost wi…" at bounding box center [260, 138] width 264 height 13
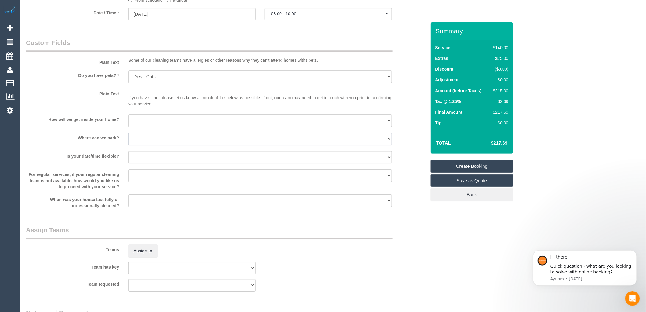
select select "number:18"
click at [128, 136] on select "I will provide parking on-site Free street parking Paid street parking (cost wi…" at bounding box center [260, 138] width 264 height 13
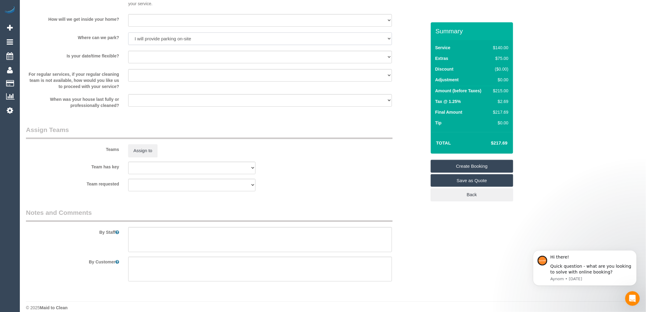
scroll to position [823, 0]
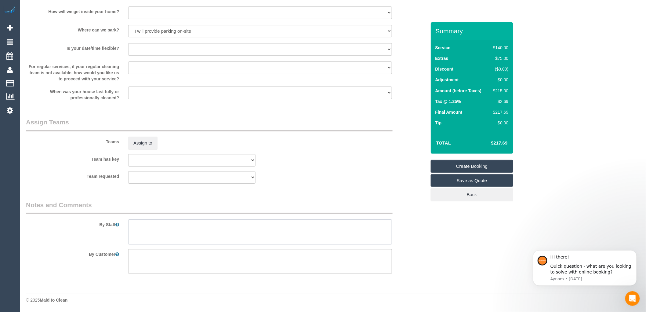
click at [142, 222] on textarea at bounding box center [260, 231] width 264 height 25
click at [133, 225] on textarea at bounding box center [260, 231] width 264 height 25
click at [211, 226] on textarea at bounding box center [260, 231] width 264 height 25
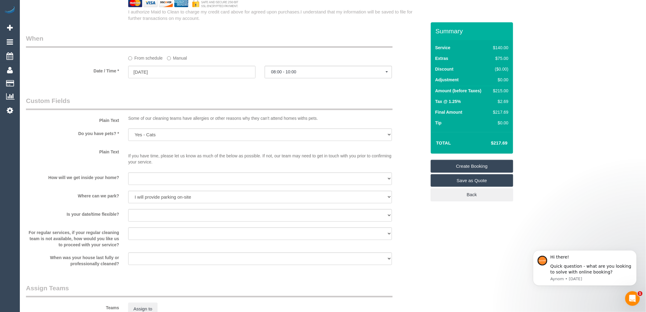
scroll to position [722, 0]
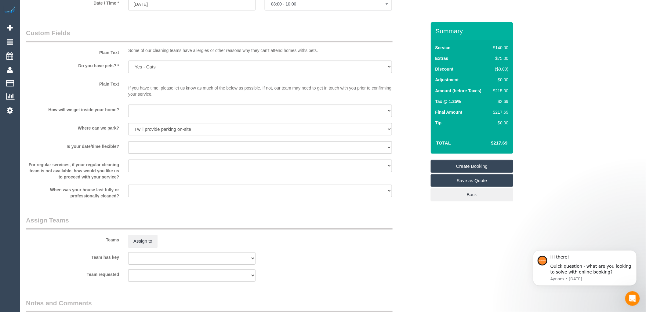
type textarea "come from the back [PERSON_NAME] come up from"
click at [166, 117] on select "I will be home Key will be left (please provide details below) Lock box/Access …" at bounding box center [260, 110] width 264 height 13
select select "number:14"
click at [128, 108] on select "I will be home Key will be left (please provide details below) Lock box/Access …" at bounding box center [260, 110] width 264 height 13
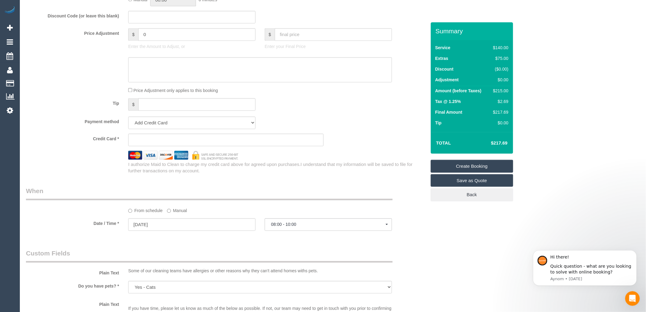
scroll to position [542, 0]
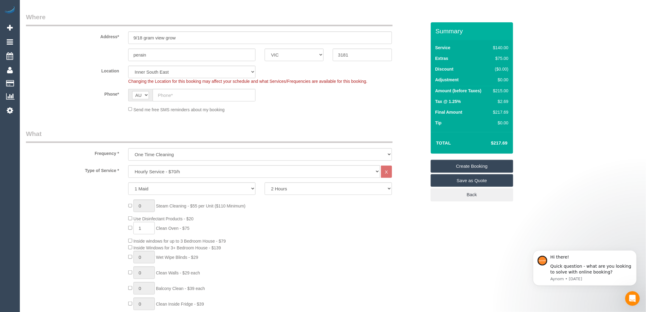
scroll to position [102, 0]
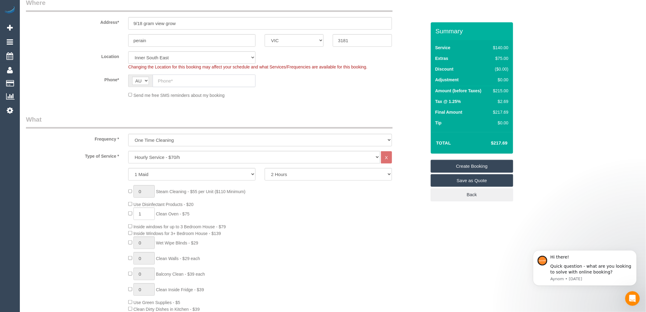
click at [167, 83] on input "text" at bounding box center [204, 80] width 103 height 13
paste input "61 410 658 383"
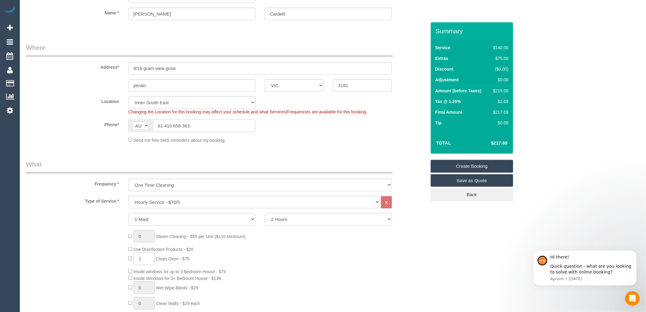
scroll to position [0, 0]
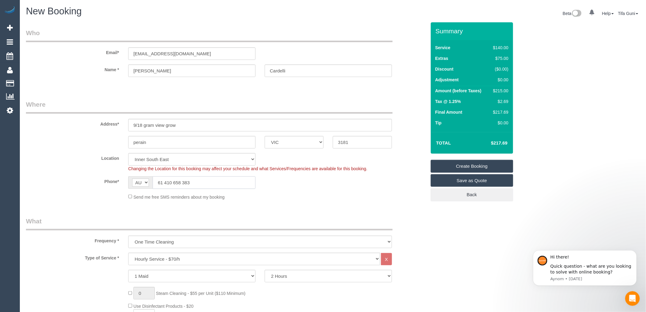
type input "61 410 658 383"
click at [194, 56] on input "[EMAIL_ADDRESS][DOMAIN_NAME]" at bounding box center [191, 53] width 127 height 13
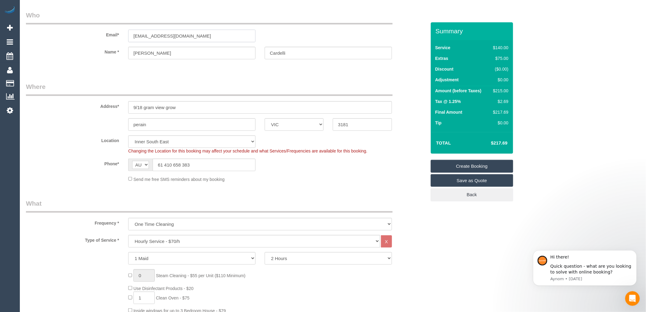
scroll to position [34, 0]
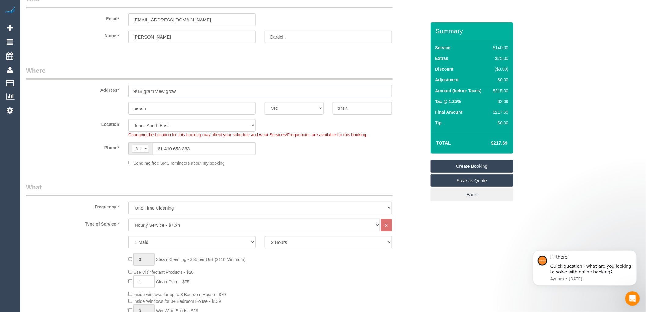
click at [180, 90] on input "9/18 gram view grow" at bounding box center [260, 91] width 264 height 13
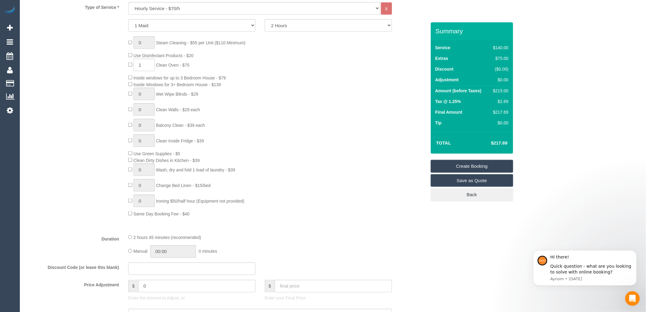
scroll to position [271, 0]
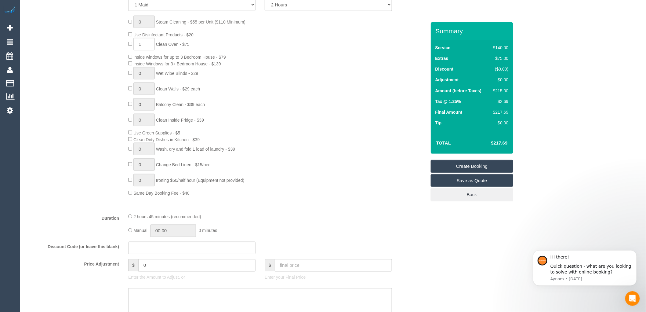
type input "9/18 gram view grove"
type input "0"
select select "spot52"
type input "1"
select select "spot77"
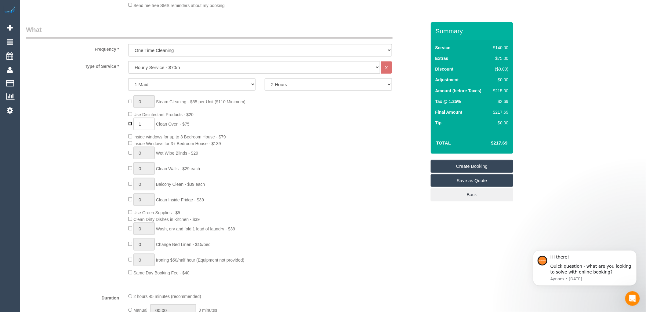
scroll to position [203, 0]
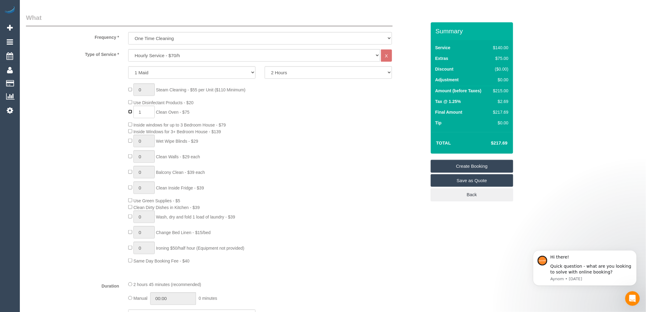
type input "0"
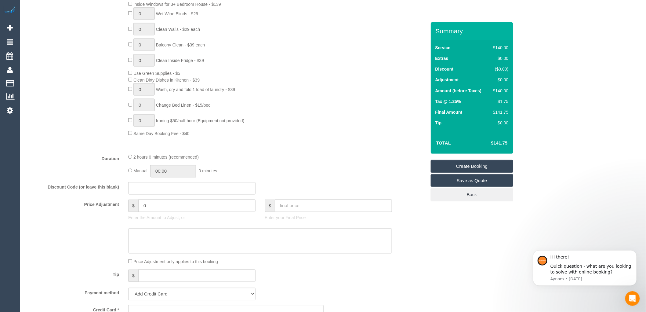
select select "spot102"
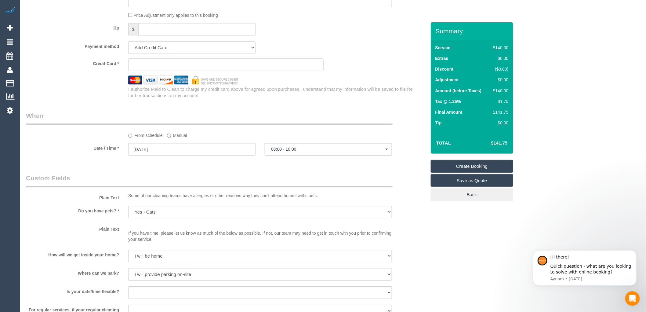
scroll to position [678, 0]
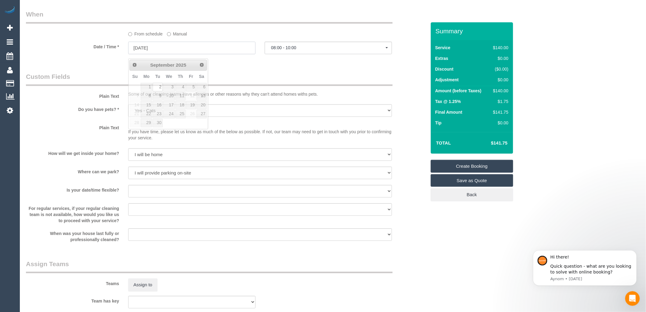
click at [150, 51] on input "[DATE]" at bounding box center [191, 47] width 127 height 13
click at [241, 77] on legend "Custom Fields" at bounding box center [209, 79] width 366 height 14
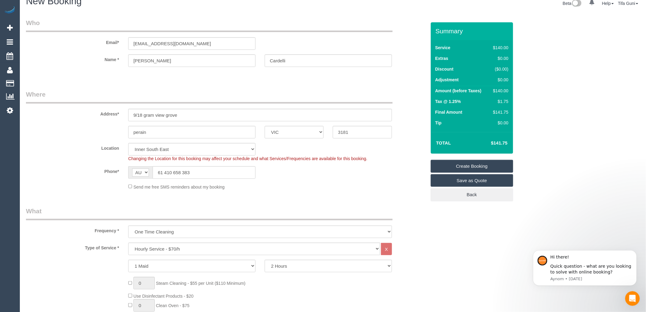
scroll to position [0, 0]
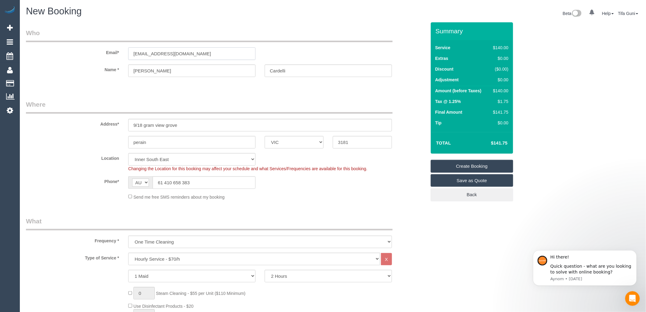
drag, startPoint x: 190, startPoint y: 54, endPoint x: 116, endPoint y: 53, distance: 74.2
click at [116, 53] on div "Email* [EMAIL_ADDRESS][DOMAIN_NAME]" at bounding box center [225, 43] width 409 height 31
drag, startPoint x: 147, startPoint y: 54, endPoint x: 308, endPoint y: 88, distance: 164.8
drag, startPoint x: 344, startPoint y: 142, endPoint x: 322, endPoint y: 141, distance: 22.0
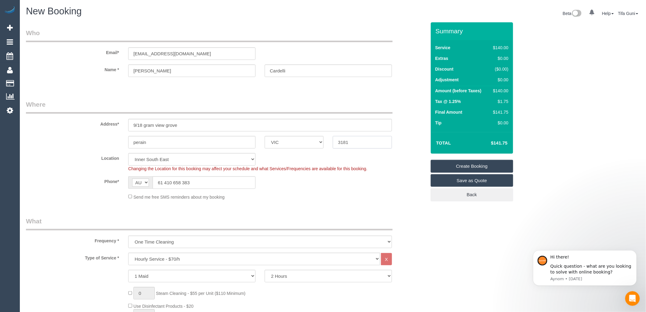
click at [322, 141] on div "perain ACT [GEOGRAPHIC_DATA] NT [GEOGRAPHIC_DATA] SA TAS [GEOGRAPHIC_DATA] [GEO…" at bounding box center [225, 142] width 409 height 13
drag, startPoint x: 190, startPoint y: 124, endPoint x: 125, endPoint y: 130, distance: 64.9
click at [125, 130] on div "9/18 gram view grove" at bounding box center [260, 125] width 273 height 13
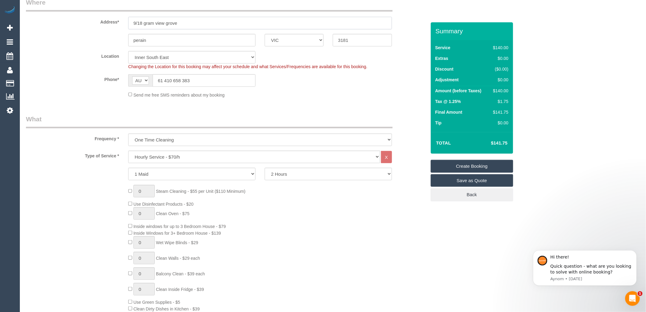
scroll to position [102, 0]
drag, startPoint x: 148, startPoint y: 38, endPoint x: 131, endPoint y: 35, distance: 17.7
click at [131, 35] on input "perain" at bounding box center [191, 40] width 127 height 13
paste input "Prahra"
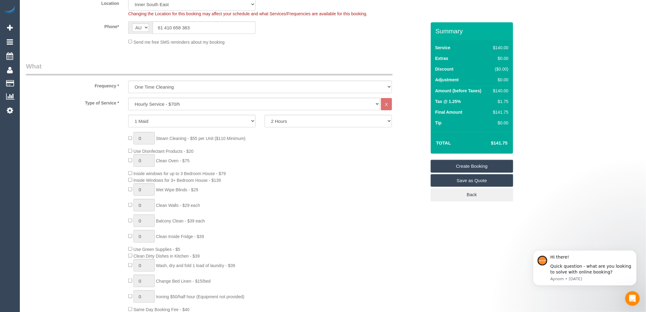
scroll to position [169, 0]
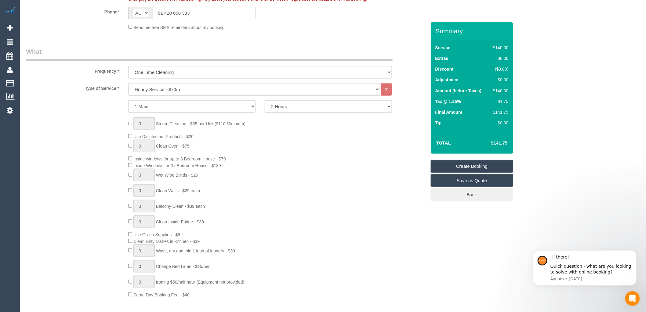
type input "Prahran"
type input "1"
click at [293, 155] on div "0 Steam Cleaning - $55 per Unit ($110 Minimum) Use Disinfectant Products - $20 …" at bounding box center [277, 207] width 307 height 180
select select "spot127"
type input "0"
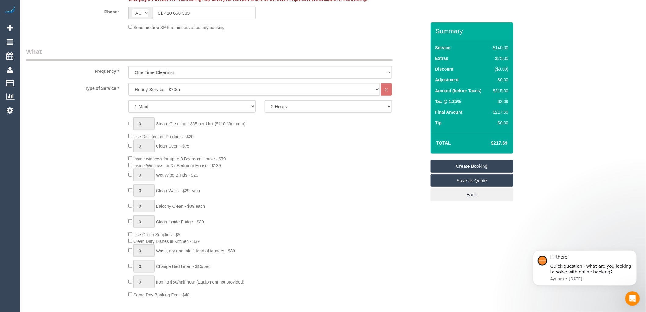
click at [328, 169] on div "0 Steam Cleaning - $55 per Unit ($110 Minimum) Use Disinfectant Products - $20 …" at bounding box center [277, 207] width 307 height 180
select select "spot152"
type input "1"
select select "spot177"
click at [255, 157] on div "0 Steam Cleaning - $55 per Unit ($110 Minimum) Use Disinfectant Products - $20 …" at bounding box center [277, 207] width 307 height 180
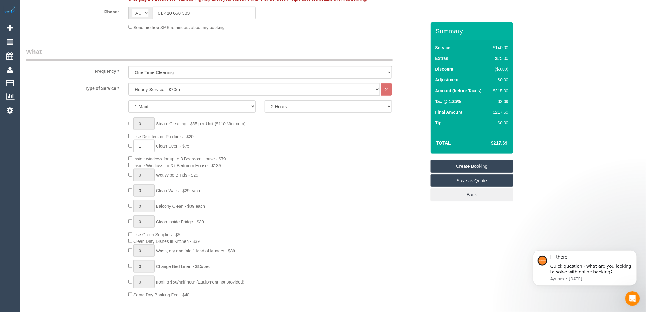
click at [328, 175] on div "0 Steam Cleaning - $55 per Unit ($110 Minimum) Use Disinfectant Products - $20 …" at bounding box center [277, 207] width 307 height 180
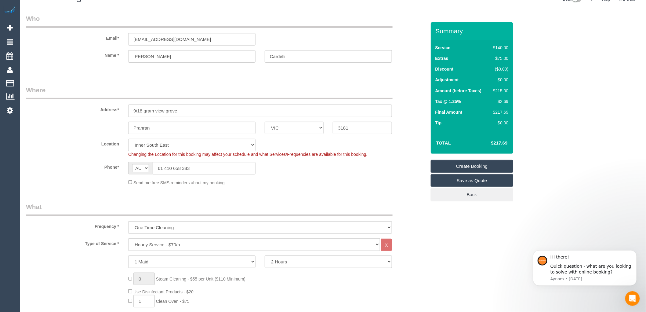
scroll to position [0, 0]
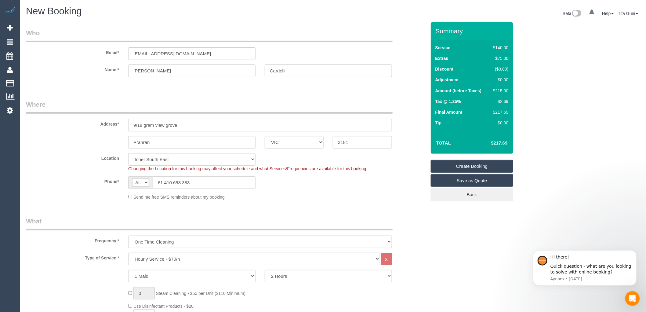
click at [187, 125] on input "9/18 gram view grove" at bounding box center [260, 125] width 264 height 13
click at [154, 126] on input "9/18 gram view grove" at bounding box center [260, 125] width 264 height 13
drag, startPoint x: 163, startPoint y: 124, endPoint x: 124, endPoint y: 128, distance: 39.3
click at [124, 128] on div "9/18 [GEOGRAPHIC_DATA]" at bounding box center [260, 125] width 273 height 13
type input "9/18 [GEOGRAPHIC_DATA]"
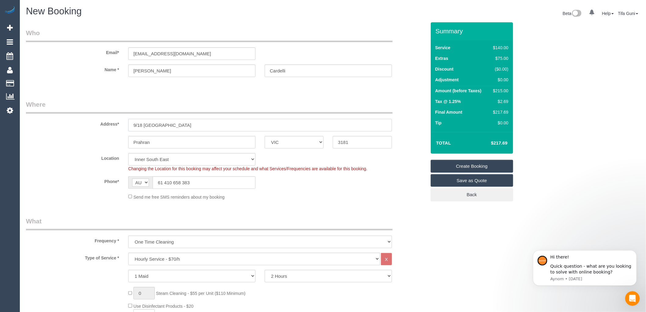
click at [144, 126] on input "9/18 [GEOGRAPHIC_DATA]" at bounding box center [260, 125] width 264 height 13
drag, startPoint x: 143, startPoint y: 126, endPoint x: 180, endPoint y: 124, distance: 37.0
click at [180, 124] on input "9/18 [GEOGRAPHIC_DATA]" at bounding box center [260, 125] width 264 height 13
click at [280, 153] on div "Location [GEOGRAPHIC_DATA] (North) East (South) [GEOGRAPHIC_DATA] (East) [GEOGR…" at bounding box center [225, 162] width 409 height 19
click at [320, 182] on div "Phone* AF AL DZ AD AO AI AQ AG AR AM AW AU AT AZ BS BH BD BB BY BE BZ BJ BM BT …" at bounding box center [225, 182] width 409 height 13
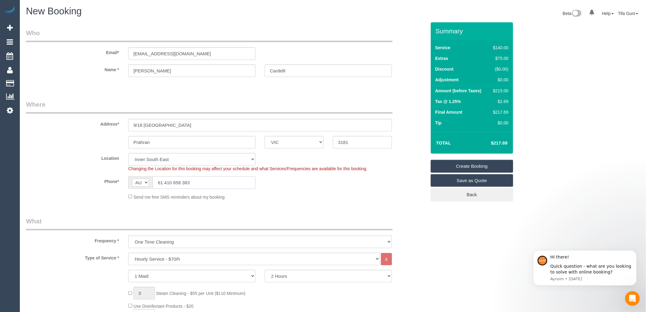
drag, startPoint x: 163, startPoint y: 182, endPoint x: 153, endPoint y: 181, distance: 10.1
click at [153, 181] on input "61 410 658 383" at bounding box center [204, 182] width 103 height 13
type input "0410 658 383"
drag, startPoint x: 193, startPoint y: 53, endPoint x: 127, endPoint y: 54, distance: 66.5
click at [127, 54] on div "[EMAIL_ADDRESS][DOMAIN_NAME]" at bounding box center [192, 53] width 136 height 13
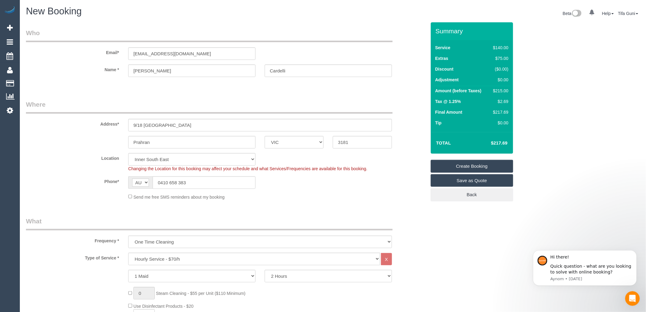
click at [466, 165] on link "Create Booking" at bounding box center [472, 166] width 82 height 13
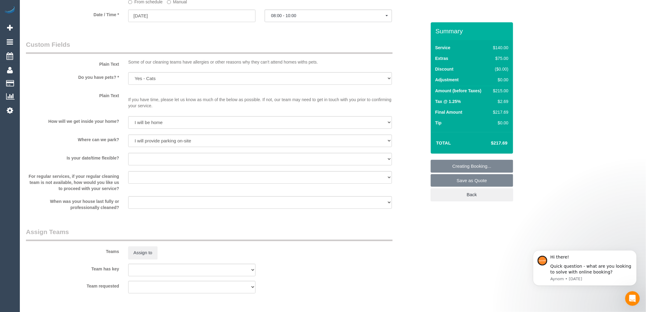
scroll to position [813, 0]
